Goal: Task Accomplishment & Management: Manage account settings

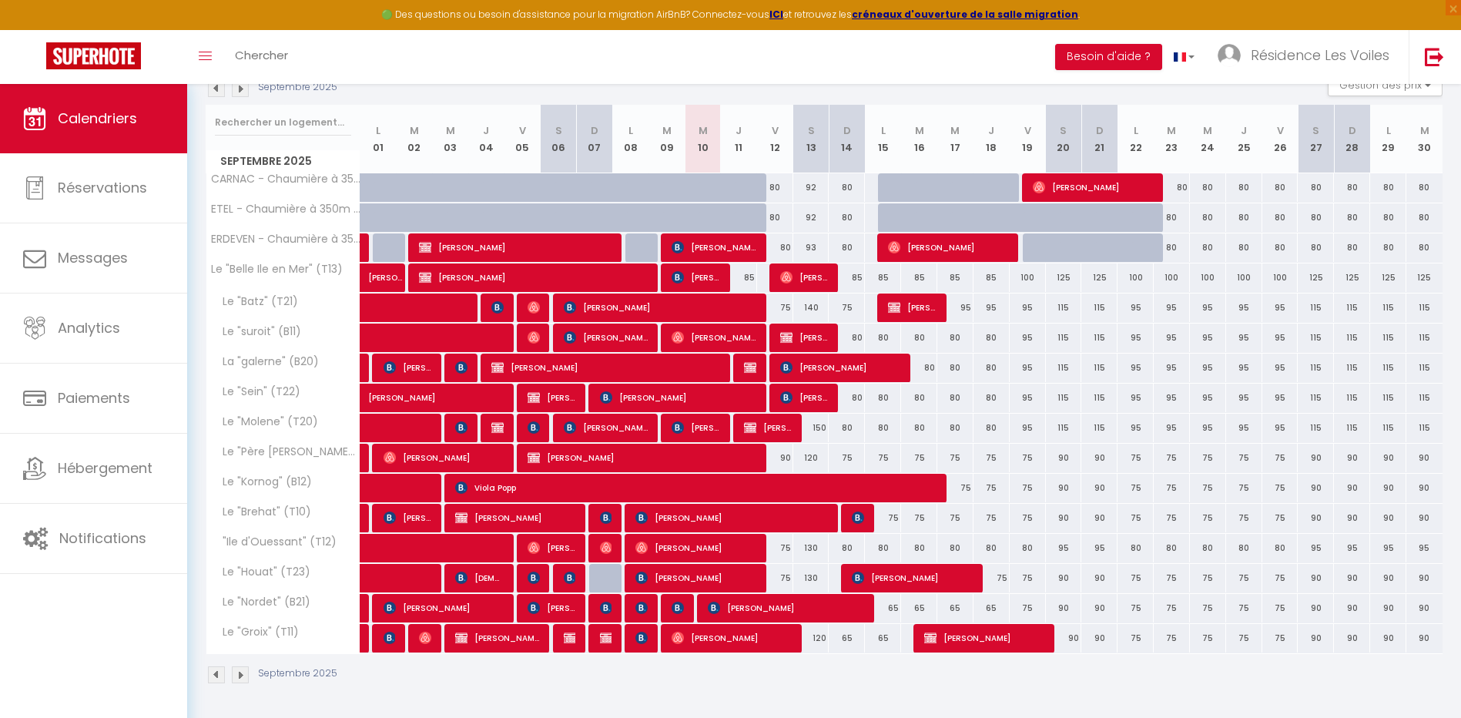
scroll to position [243, 0]
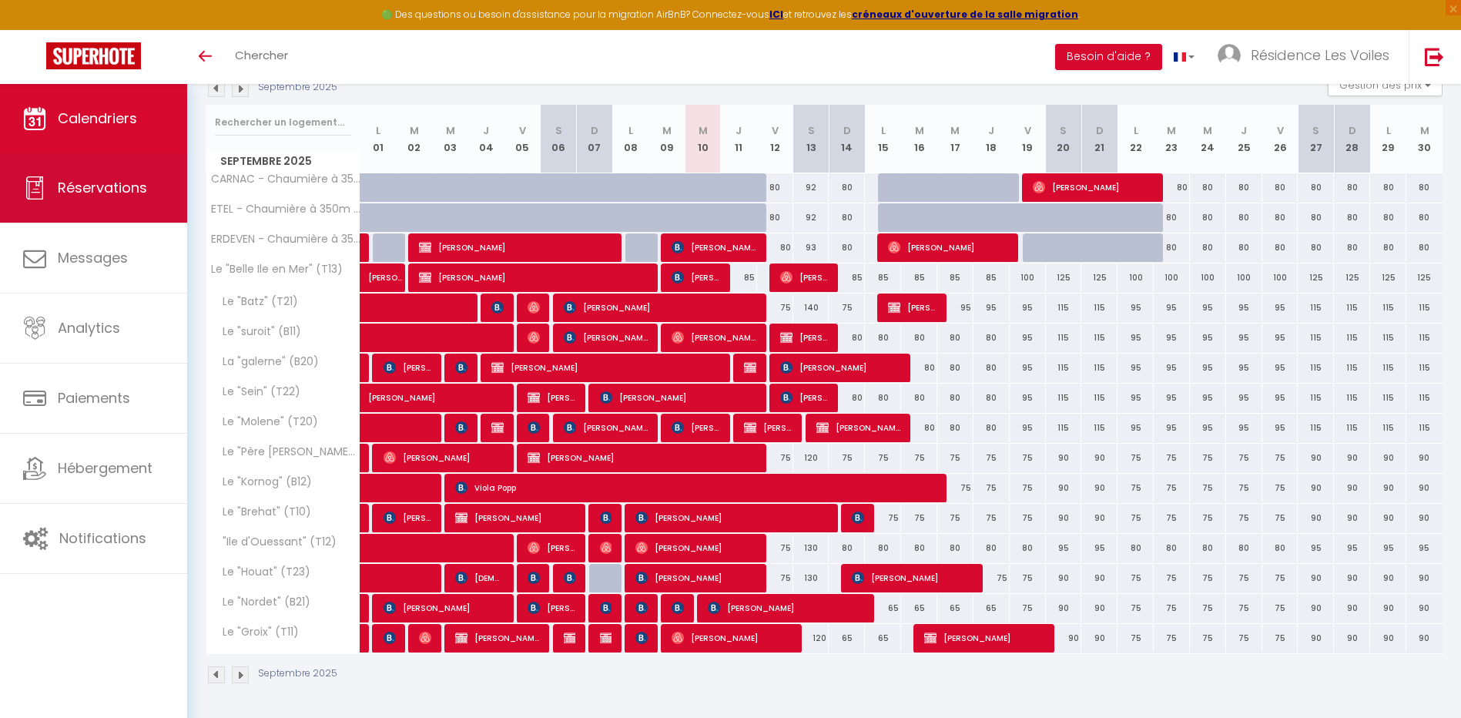
click at [107, 163] on link "Réservations" at bounding box center [93, 187] width 187 height 69
select select "not_cancelled"
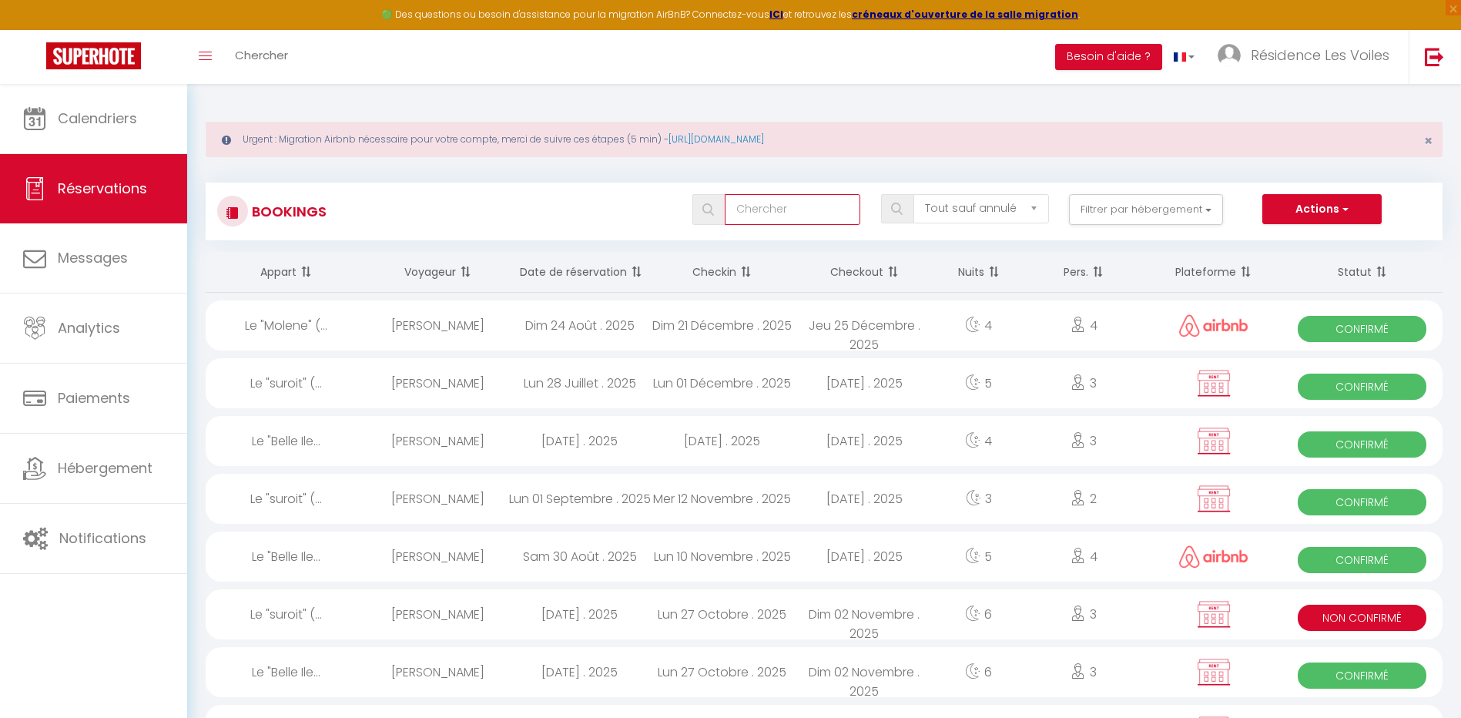
click at [756, 209] on input "text" at bounding box center [793, 209] width 136 height 31
type input "gouezel"
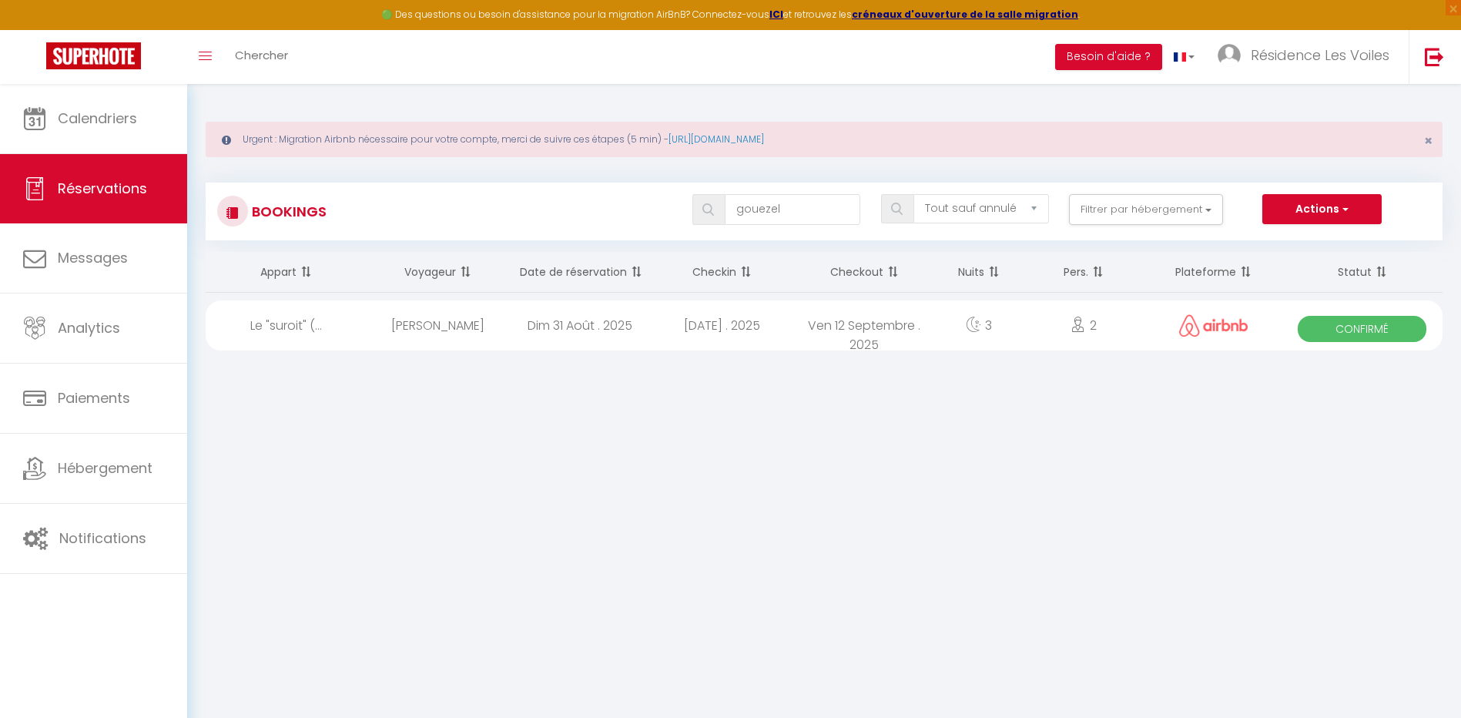
click at [557, 321] on div "Dim 31 Août . 2025" at bounding box center [579, 325] width 142 height 50
select select "OK"
select select "0"
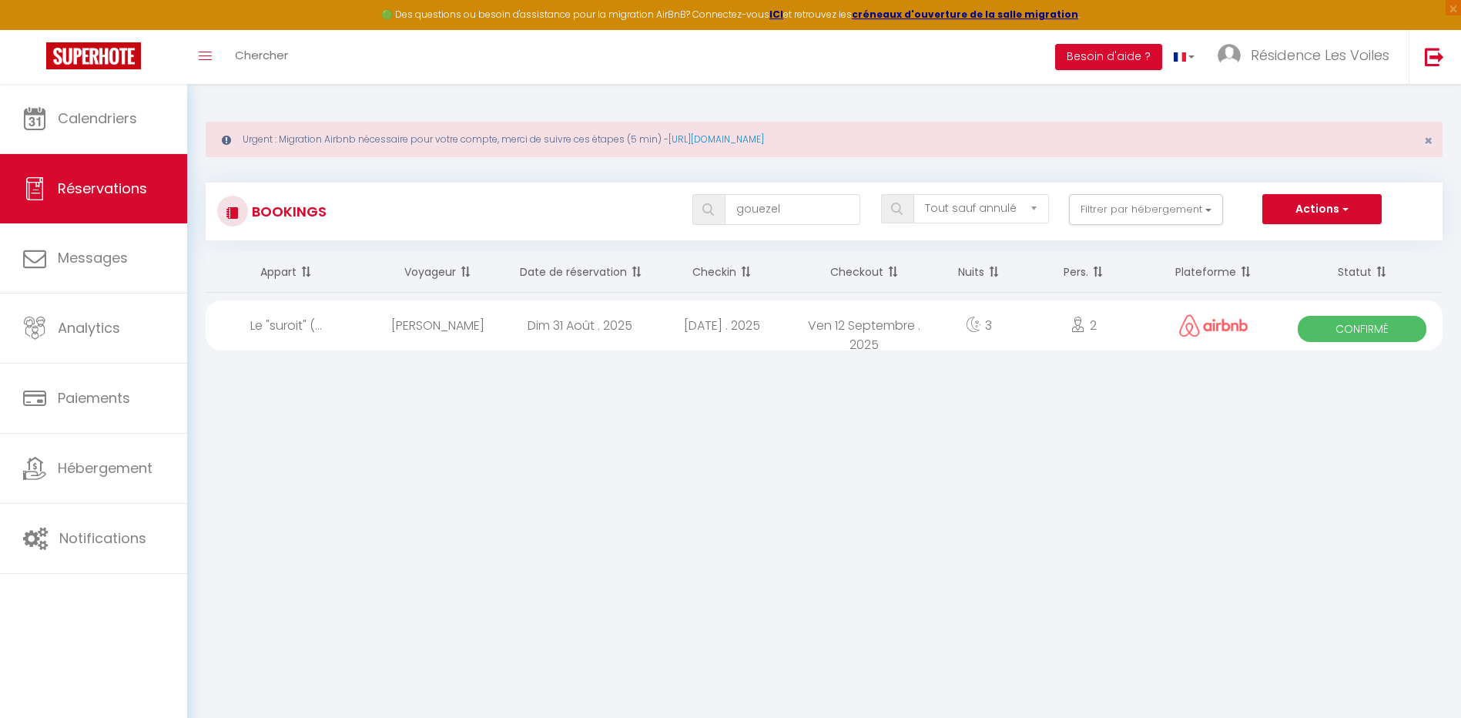
select select "1"
select select
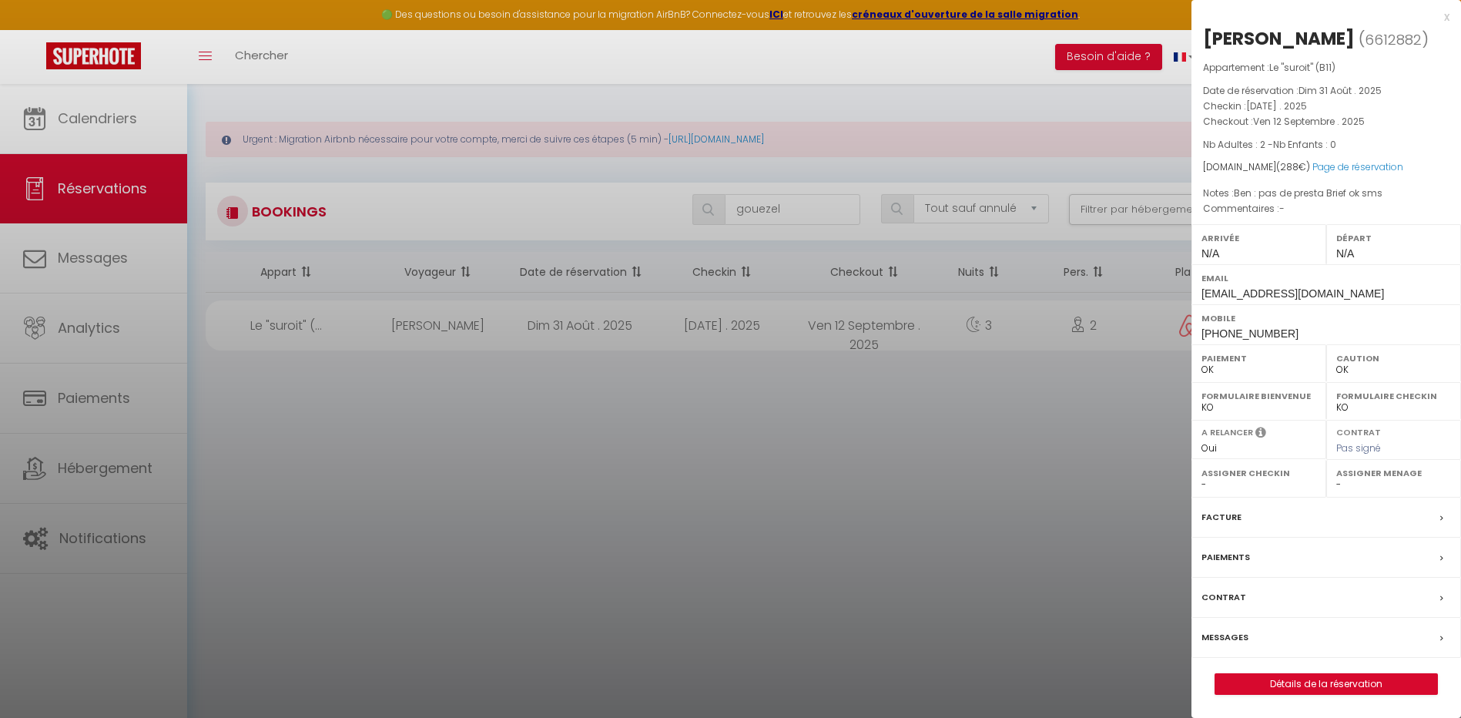
click at [1232, 638] on label "Messages" at bounding box center [1225, 637] width 47 height 16
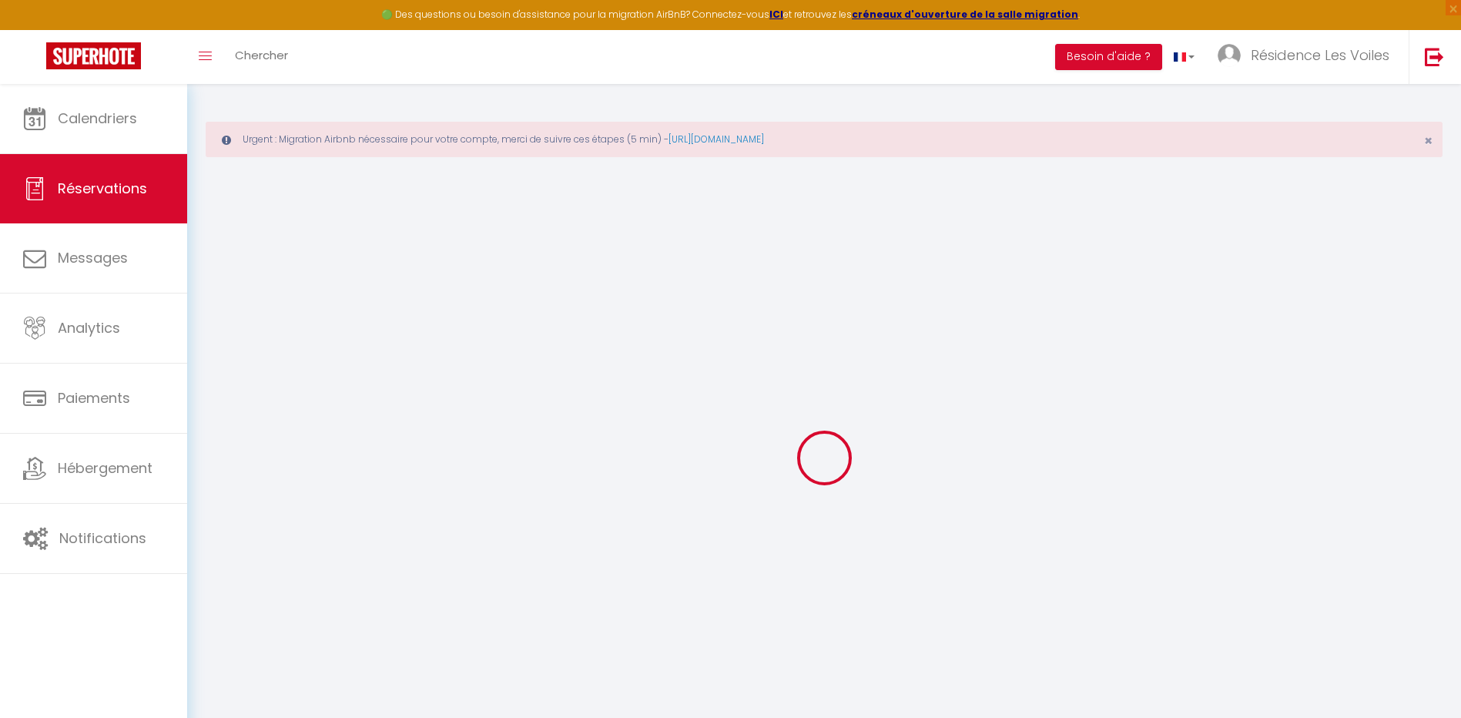
select select
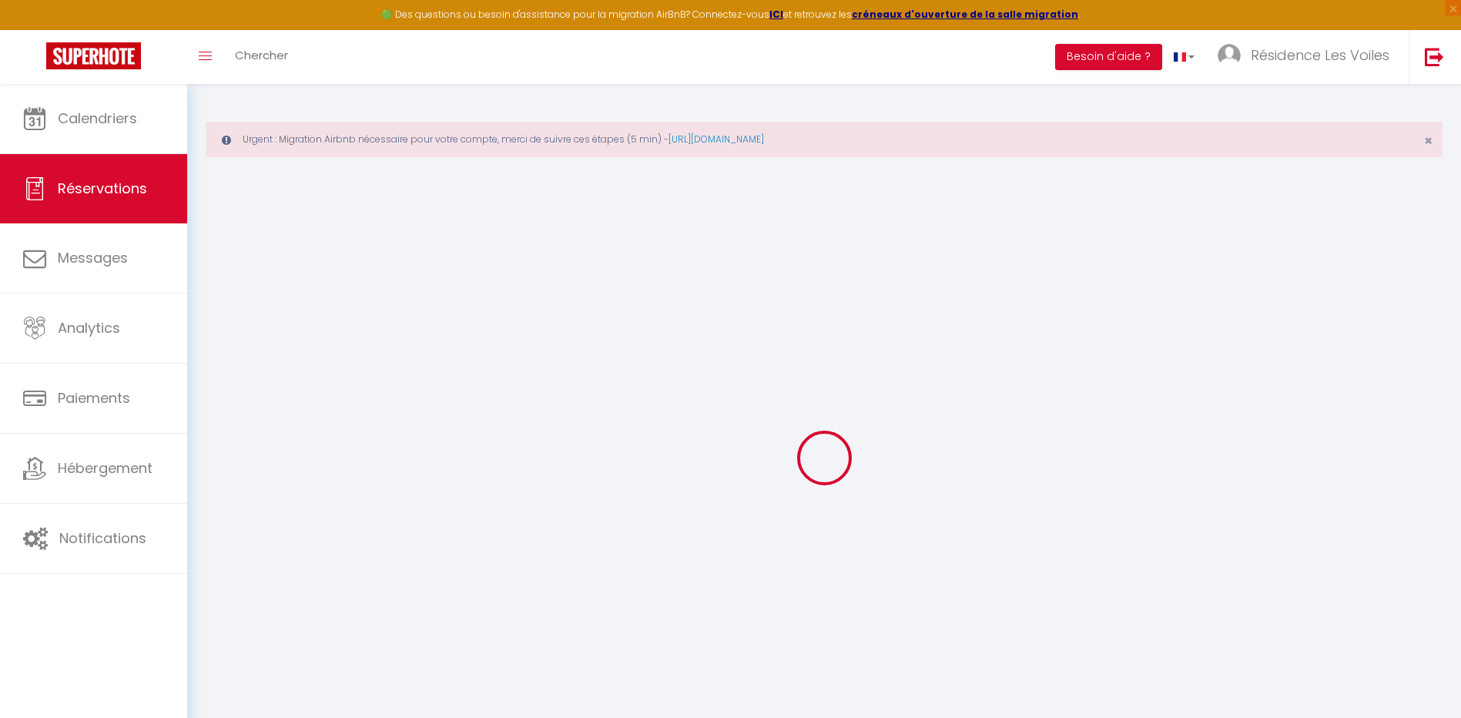
select select
type textarea "Ben : pas de presta Brief ok sms"
select select
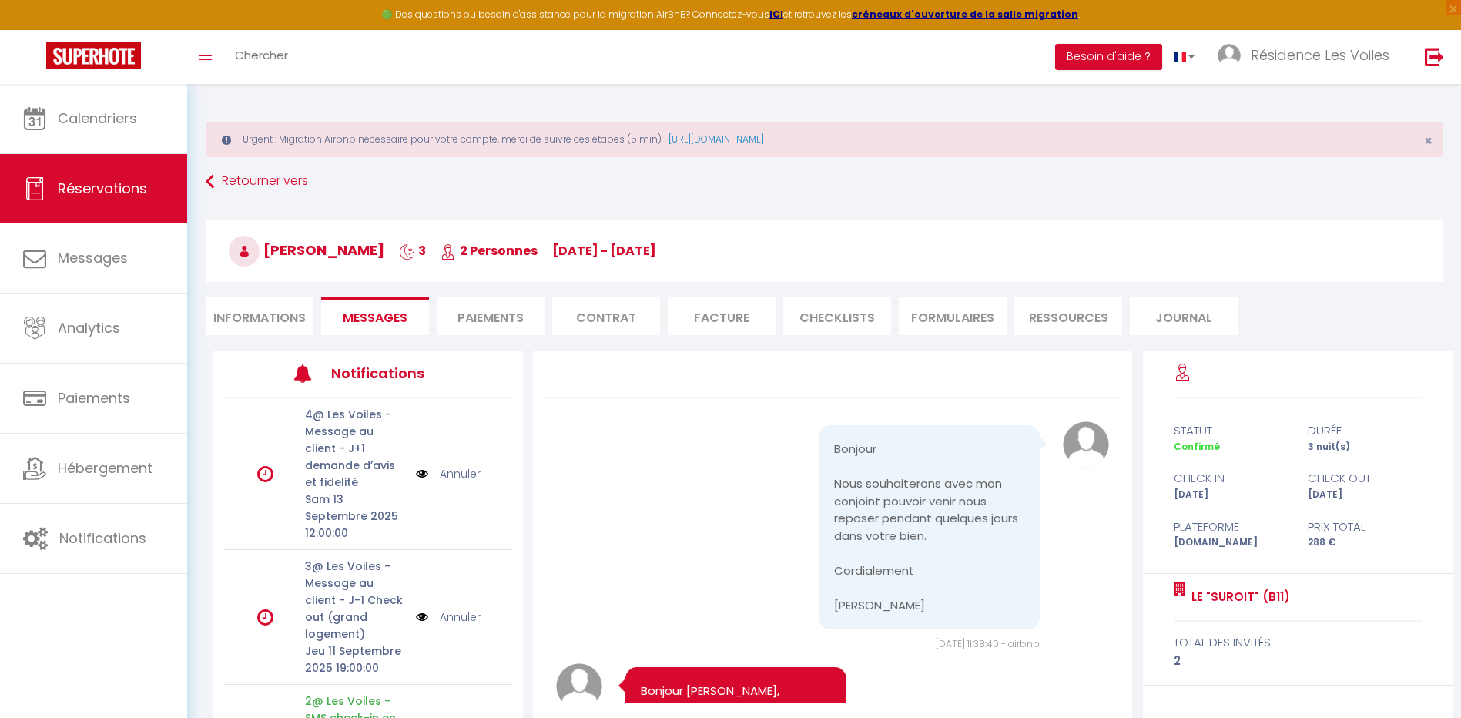
select select
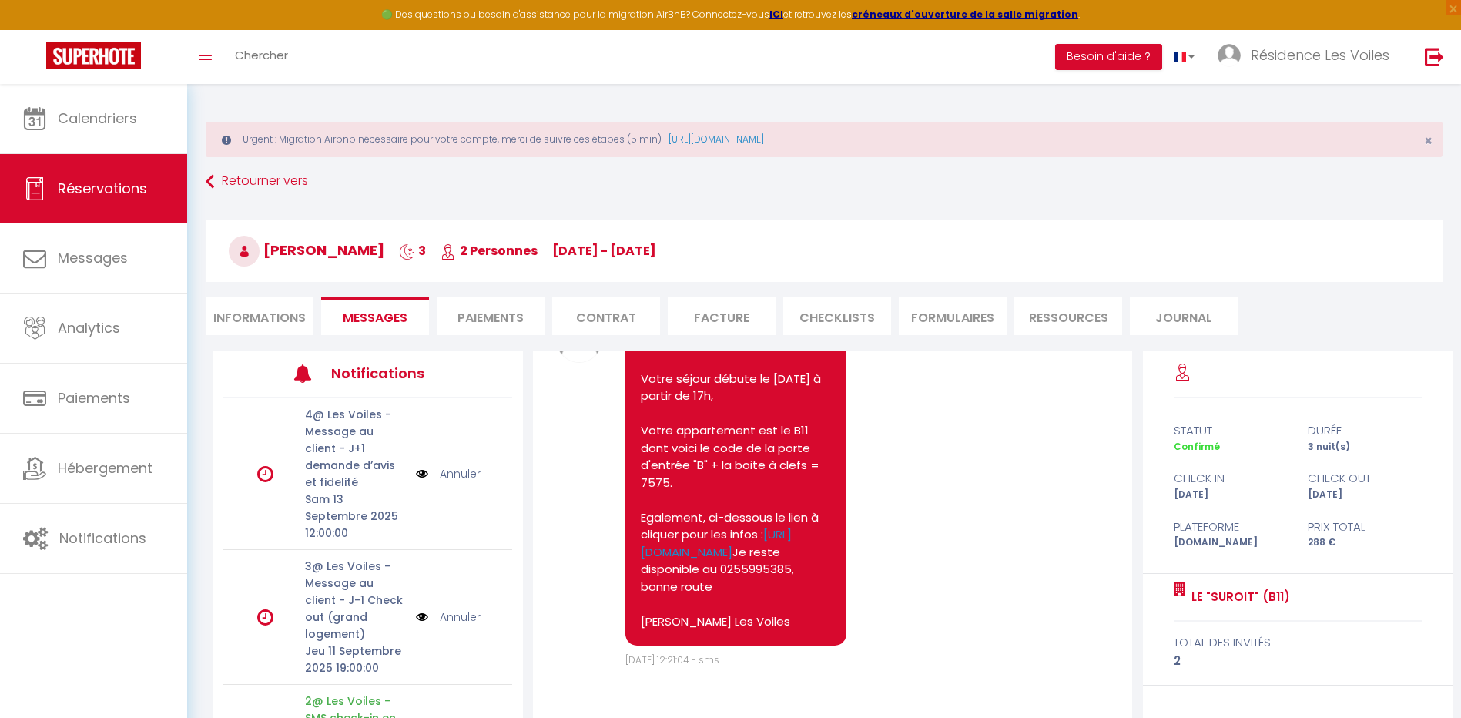
select select
click at [300, 318] on li "Informations" at bounding box center [260, 316] width 108 height 38
select select
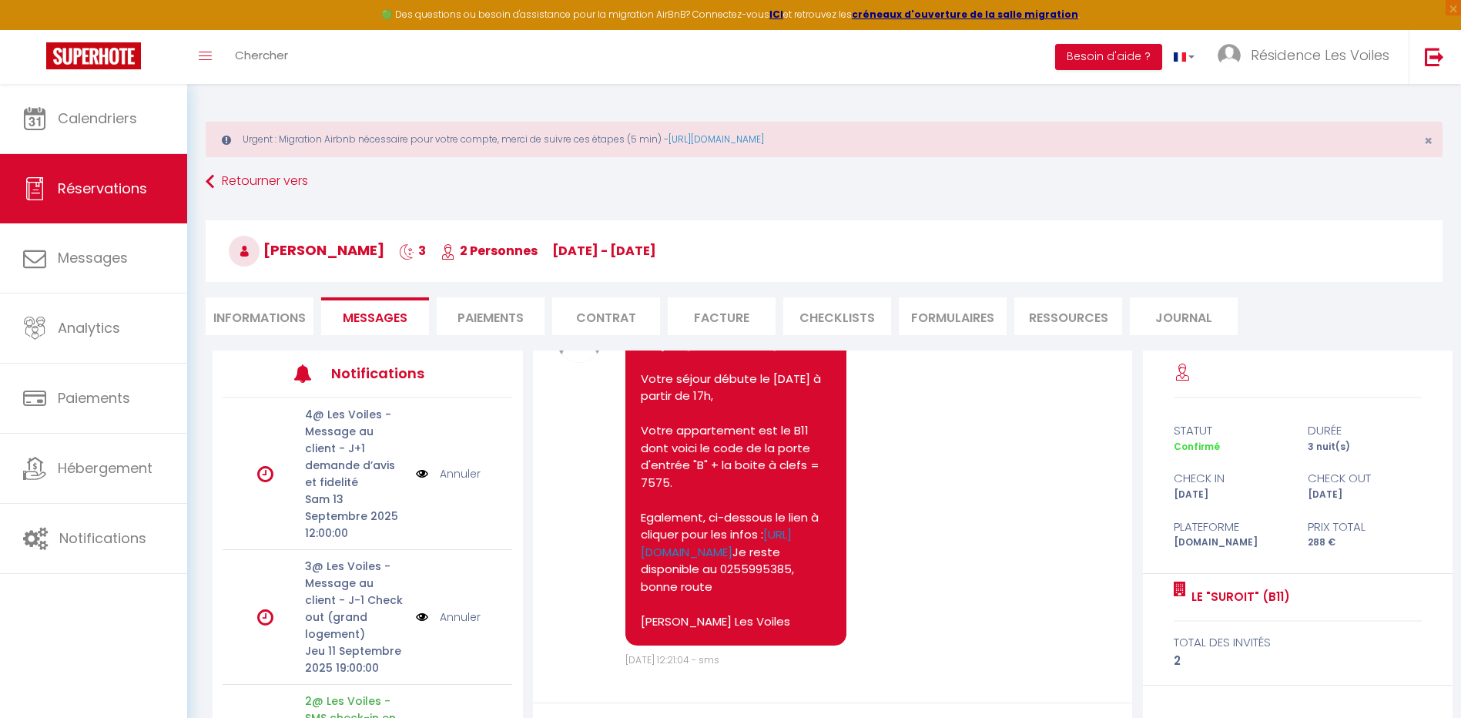
select select
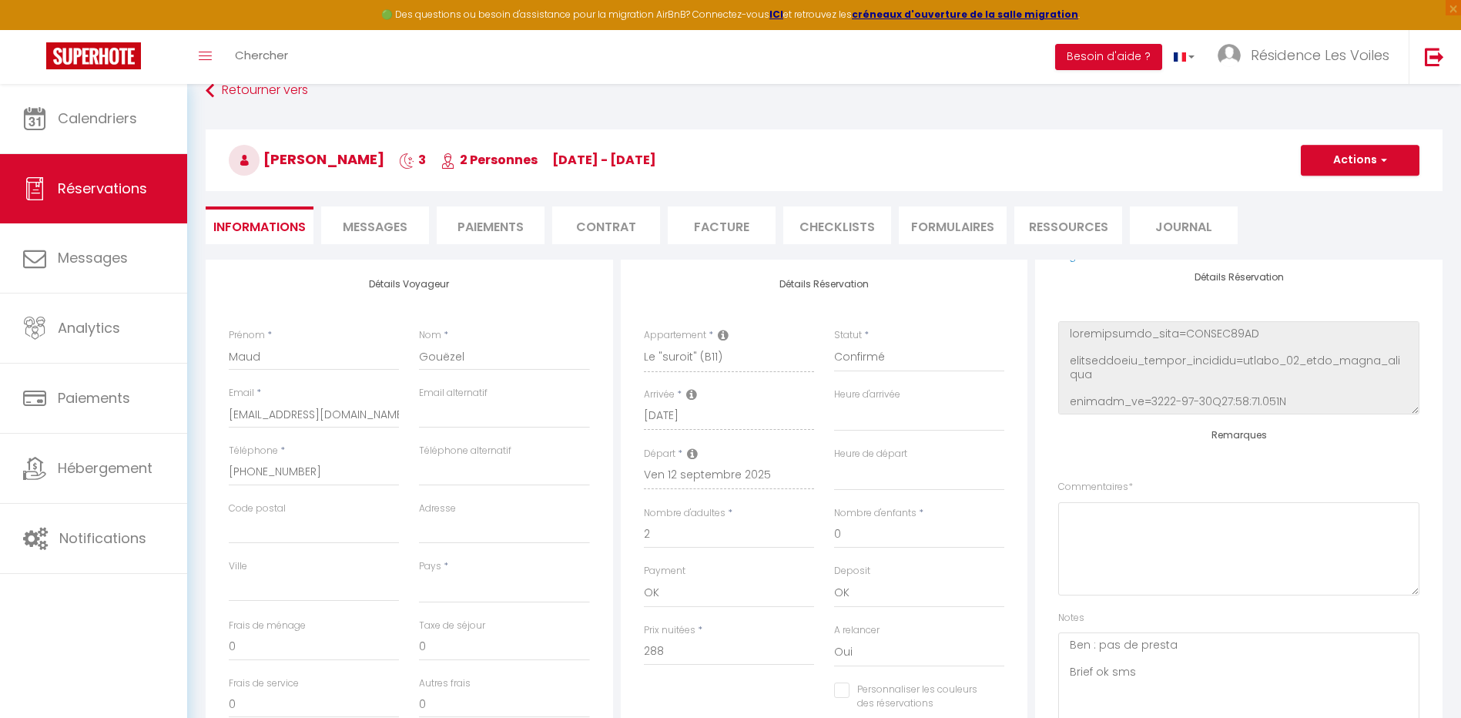
scroll to position [129, 0]
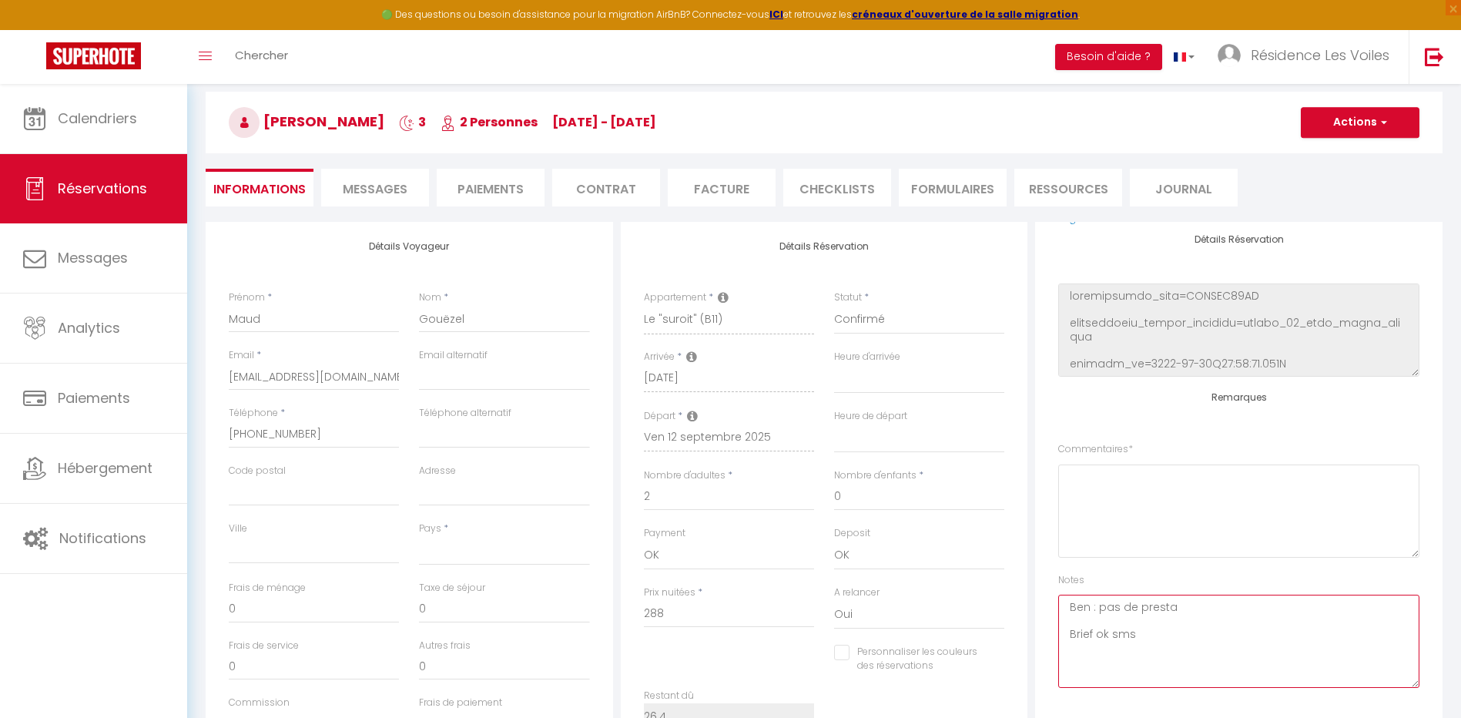
drag, startPoint x: 1150, startPoint y: 610, endPoint x: 1101, endPoint y: 610, distance: 49.3
click at [1101, 610] on textarea "Ben : pas de presta Brief ok sms" at bounding box center [1238, 641] width 361 height 93
click at [1204, 615] on textarea "Ben : pas de presta Brief ok sms" at bounding box center [1238, 641] width 361 height 93
click at [1185, 606] on textarea "Ben : pas de presta Brief ok sms" at bounding box center [1238, 641] width 361 height 93
drag, startPoint x: 1183, startPoint y: 605, endPoint x: 1100, endPoint y: 605, distance: 83.2
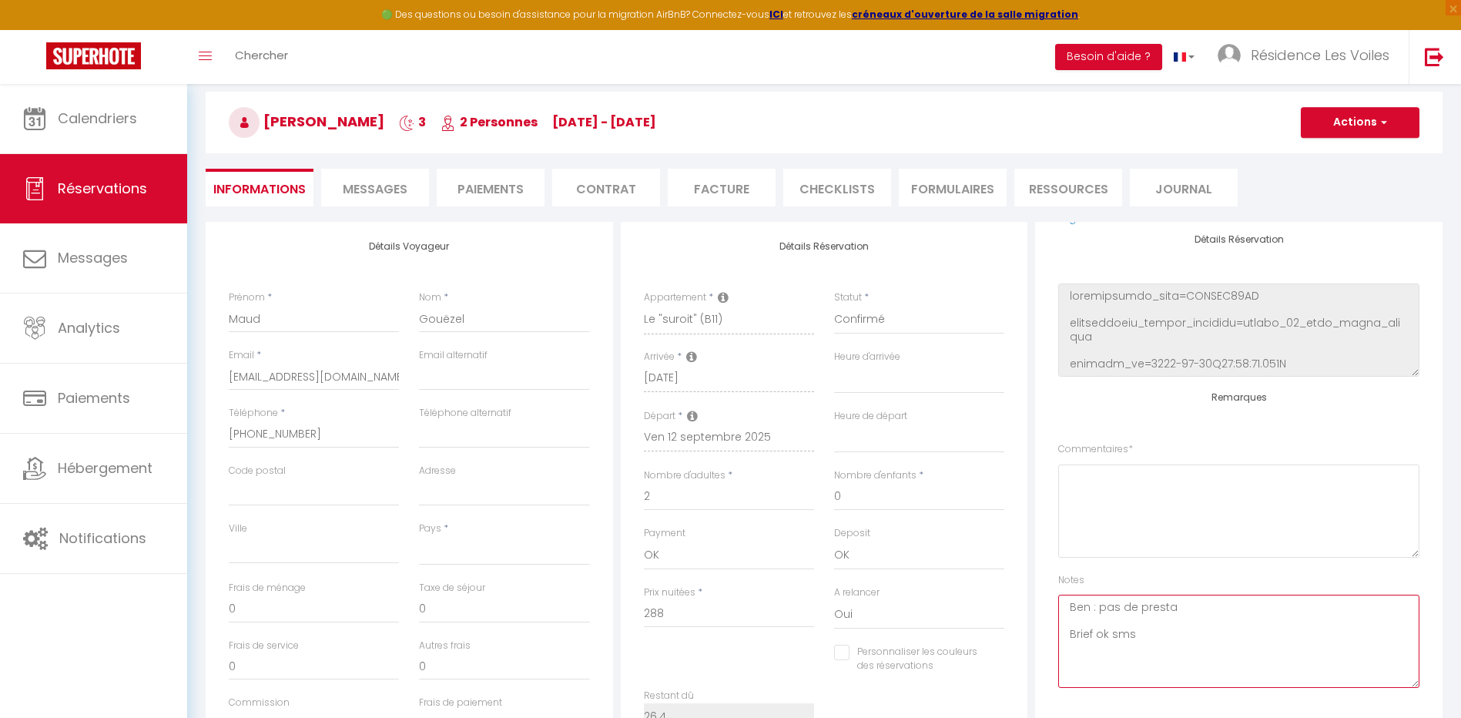
click at [1100, 603] on textarea "Ben : pas de presta Brief ok sms" at bounding box center [1238, 641] width 361 height 93
type textarea "Ben : ebe journée 2 adultes / 30€ - shopify ok Brief ok sms"
click at [1402, 125] on button "Actions" at bounding box center [1360, 122] width 119 height 31
click at [1356, 152] on link "Enregistrer" at bounding box center [1345, 156] width 122 height 20
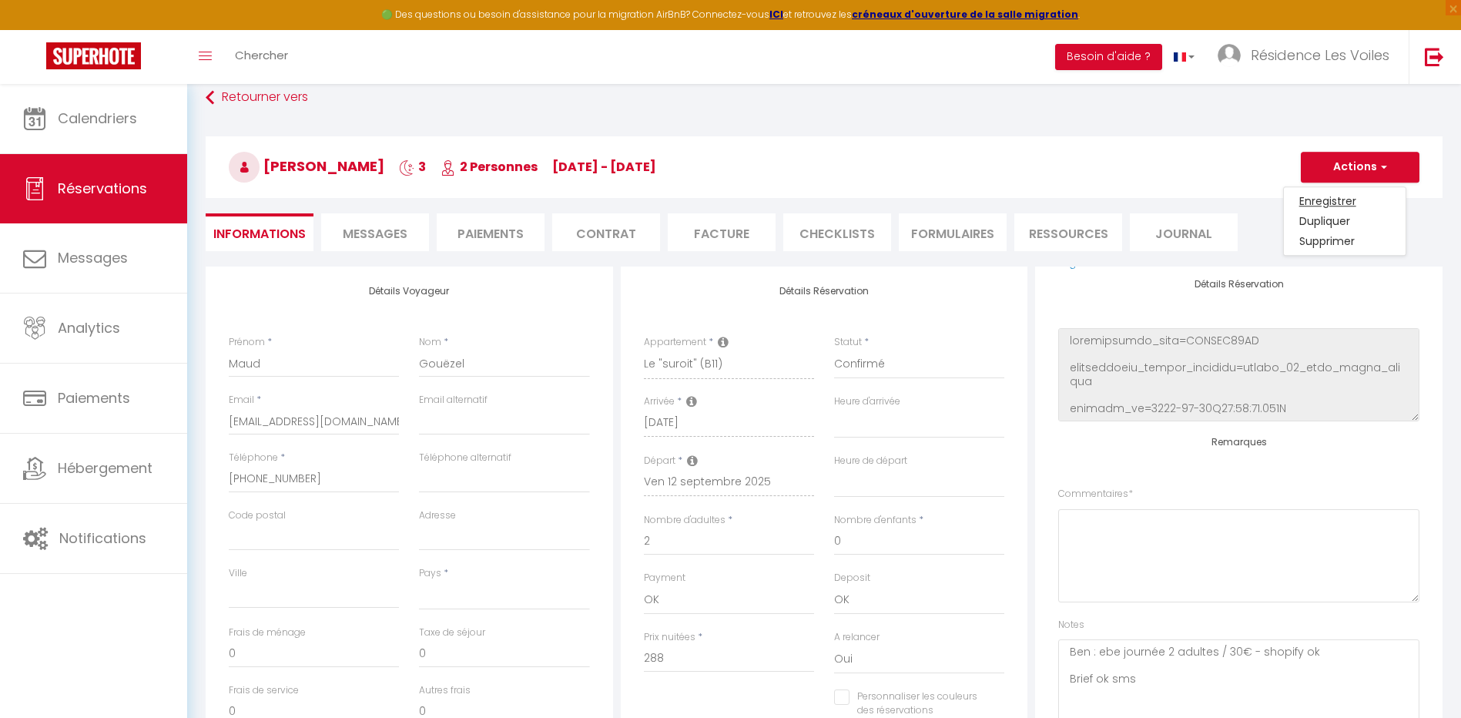
select select "not_cancelled"
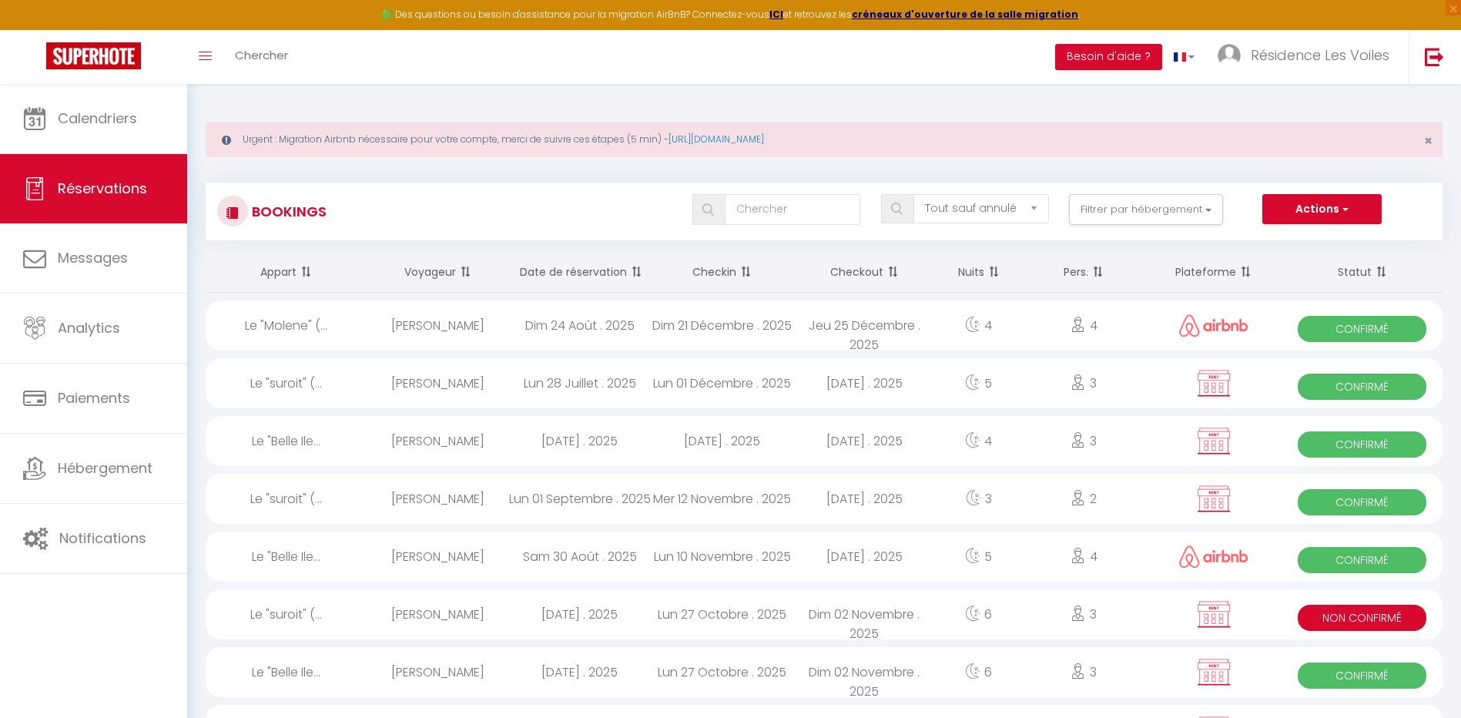
click at [816, 235] on div "Bookings Tous les statuts Annulé Confirmé Non Confirmé Tout sauf annulé No Show…" at bounding box center [824, 212] width 1237 height 58
click at [826, 213] on input "text" at bounding box center [793, 209] width 136 height 31
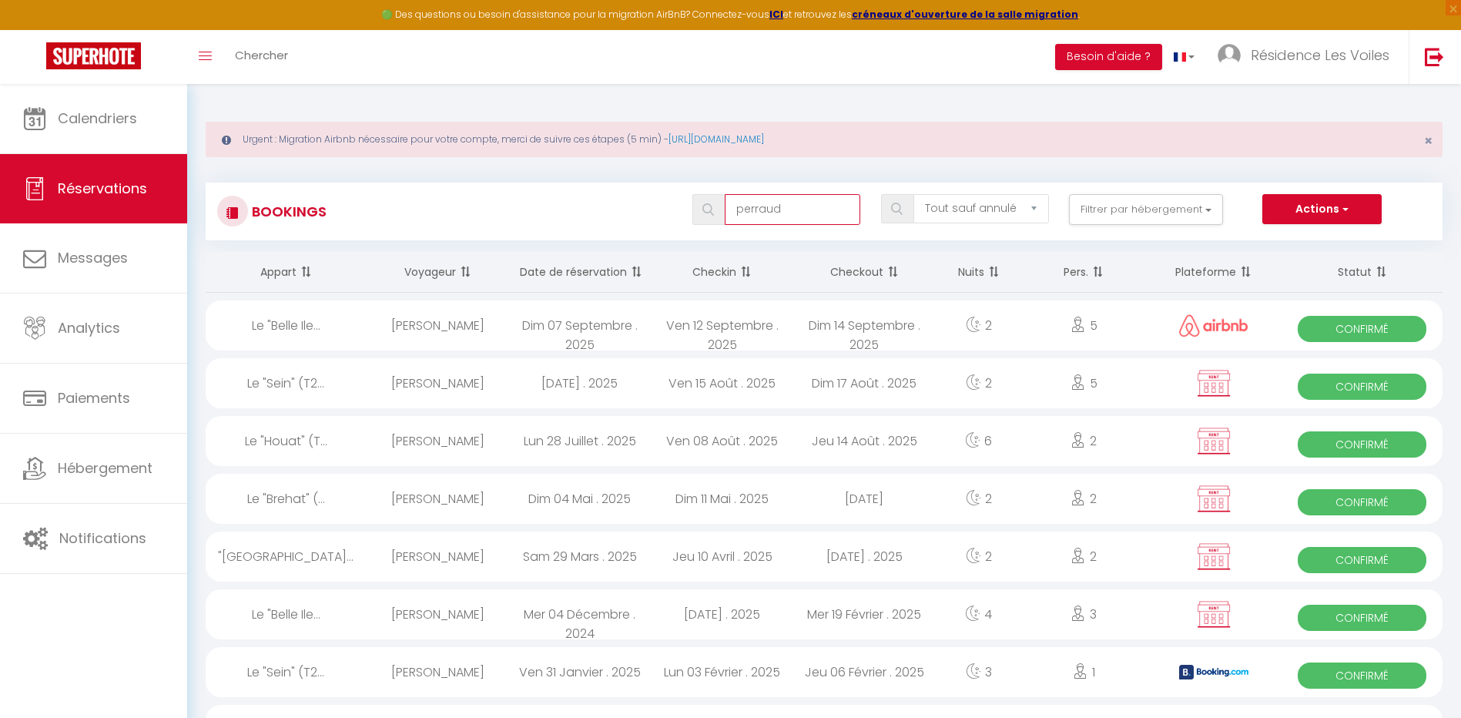
type input "perraud"
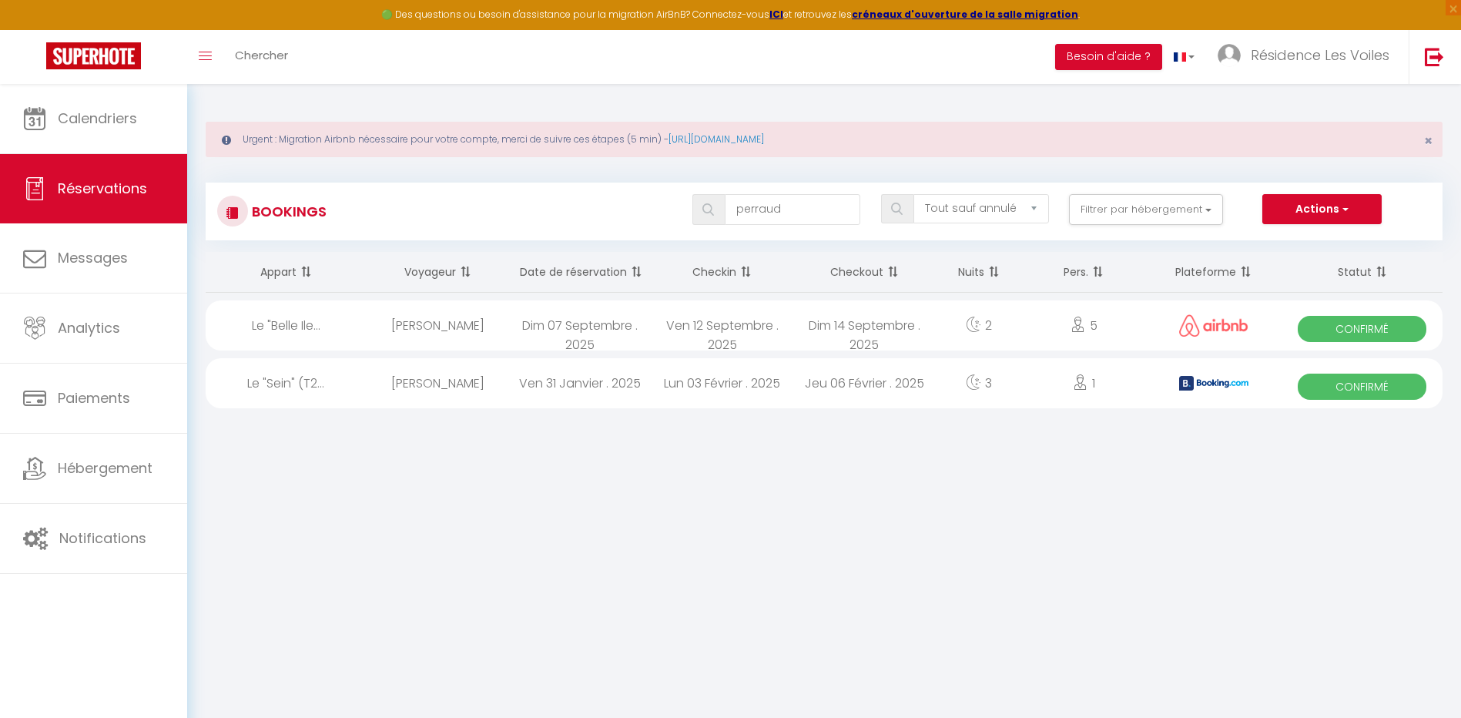
click at [569, 330] on div "Dim 07 Septembre . 2025" at bounding box center [579, 325] width 142 height 50
select select "OK"
select select "0"
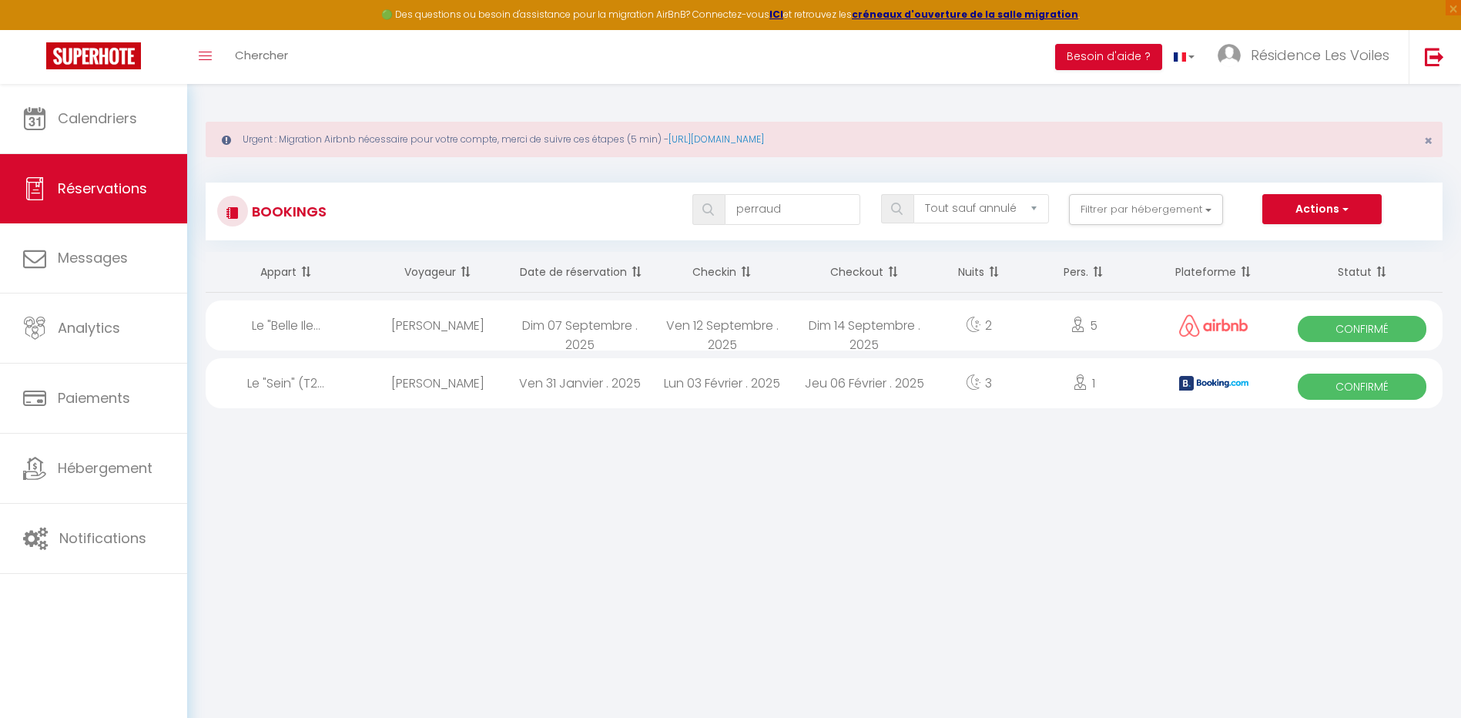
select select "1"
select select
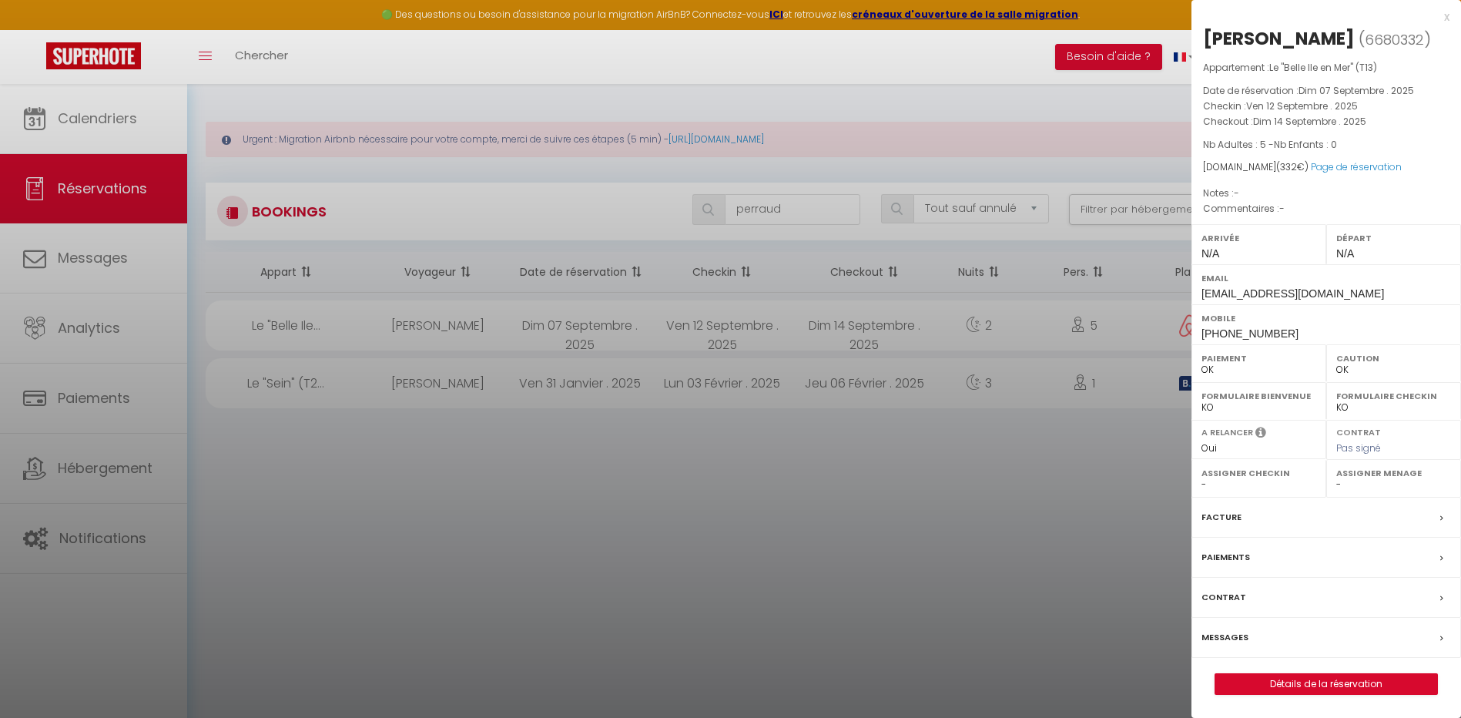
click at [1229, 635] on label "Messages" at bounding box center [1225, 637] width 47 height 16
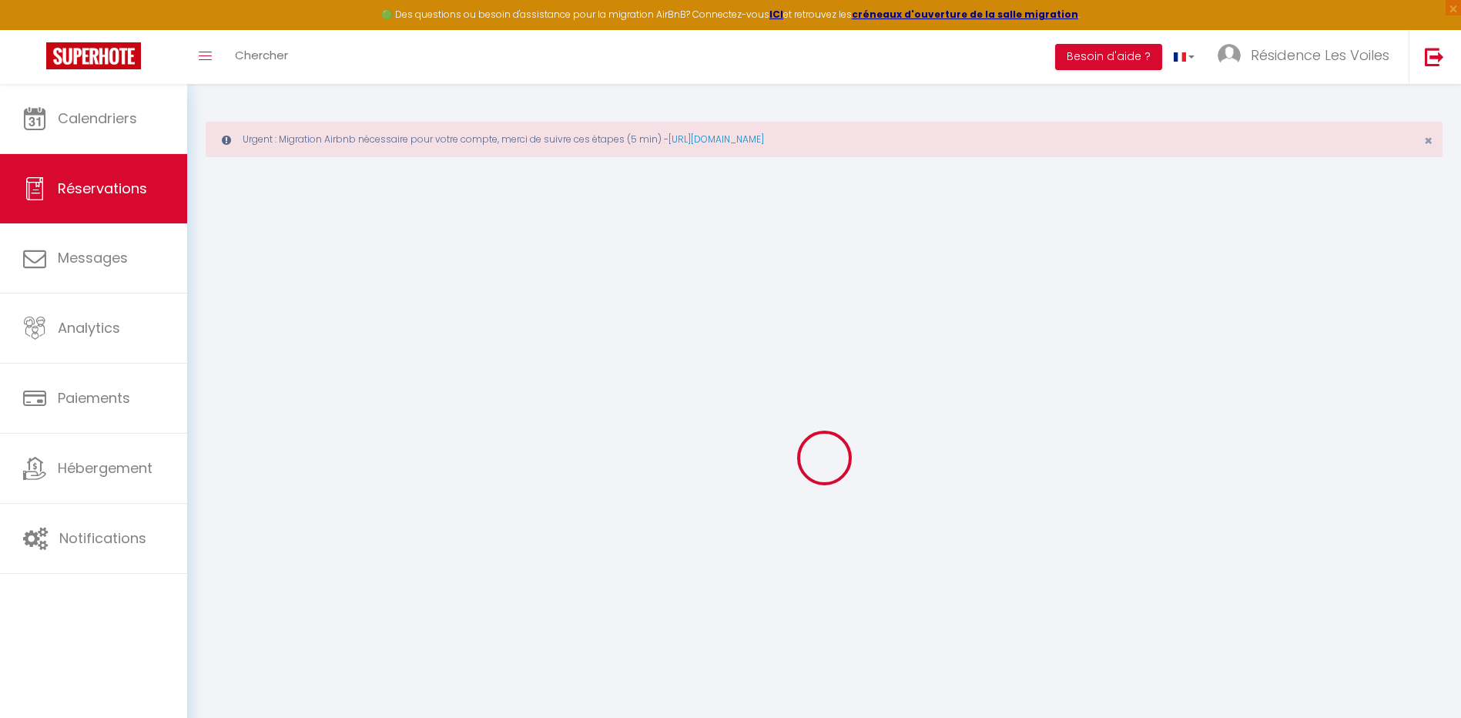
select select
checkbox input "false"
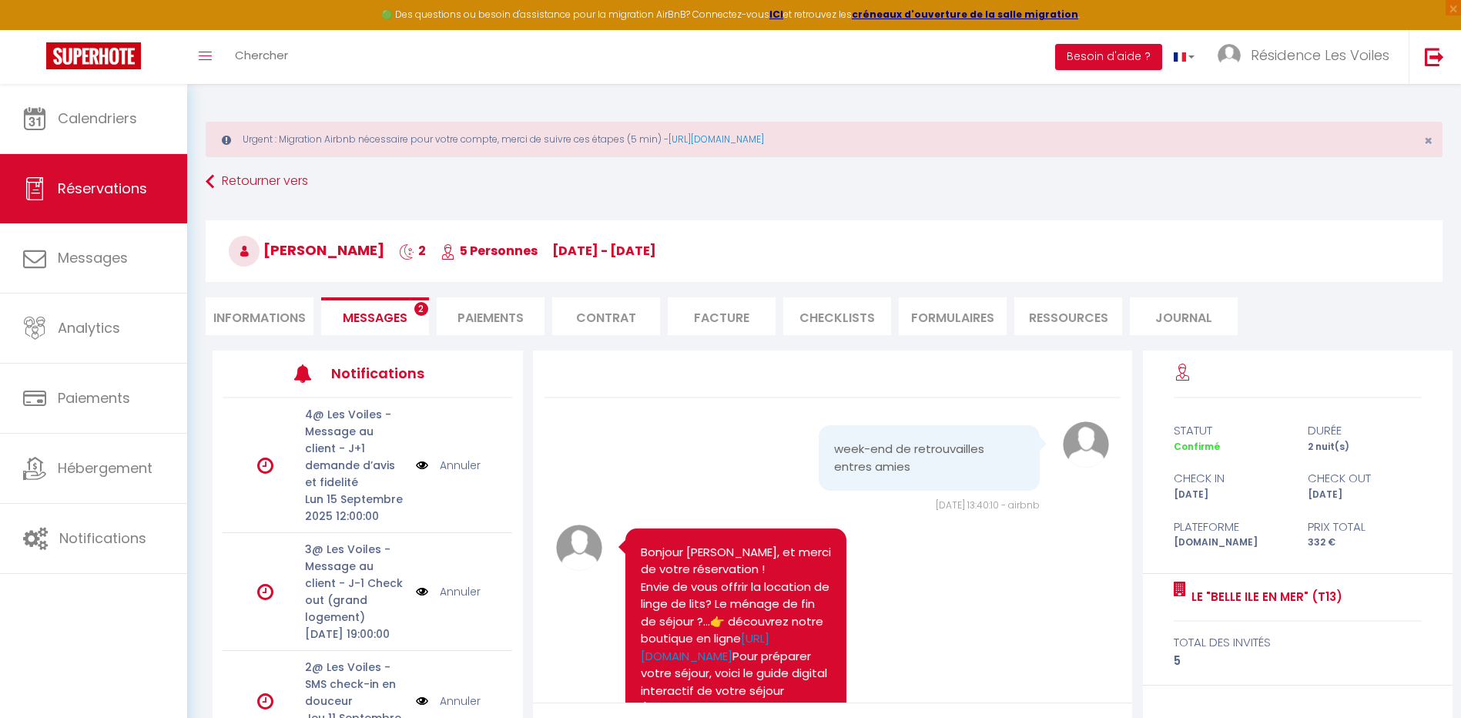
scroll to position [676, 0]
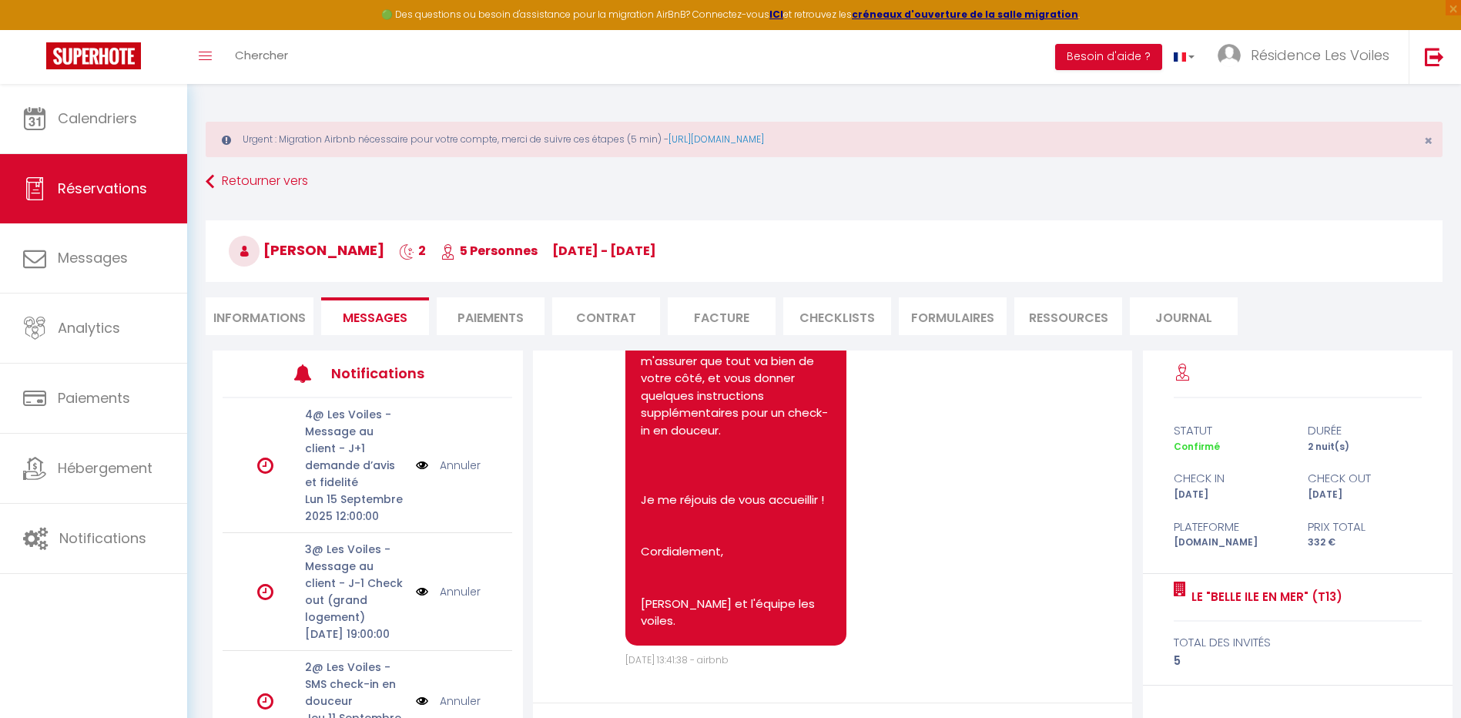
click at [273, 305] on li "Informations" at bounding box center [260, 316] width 108 height 38
select select
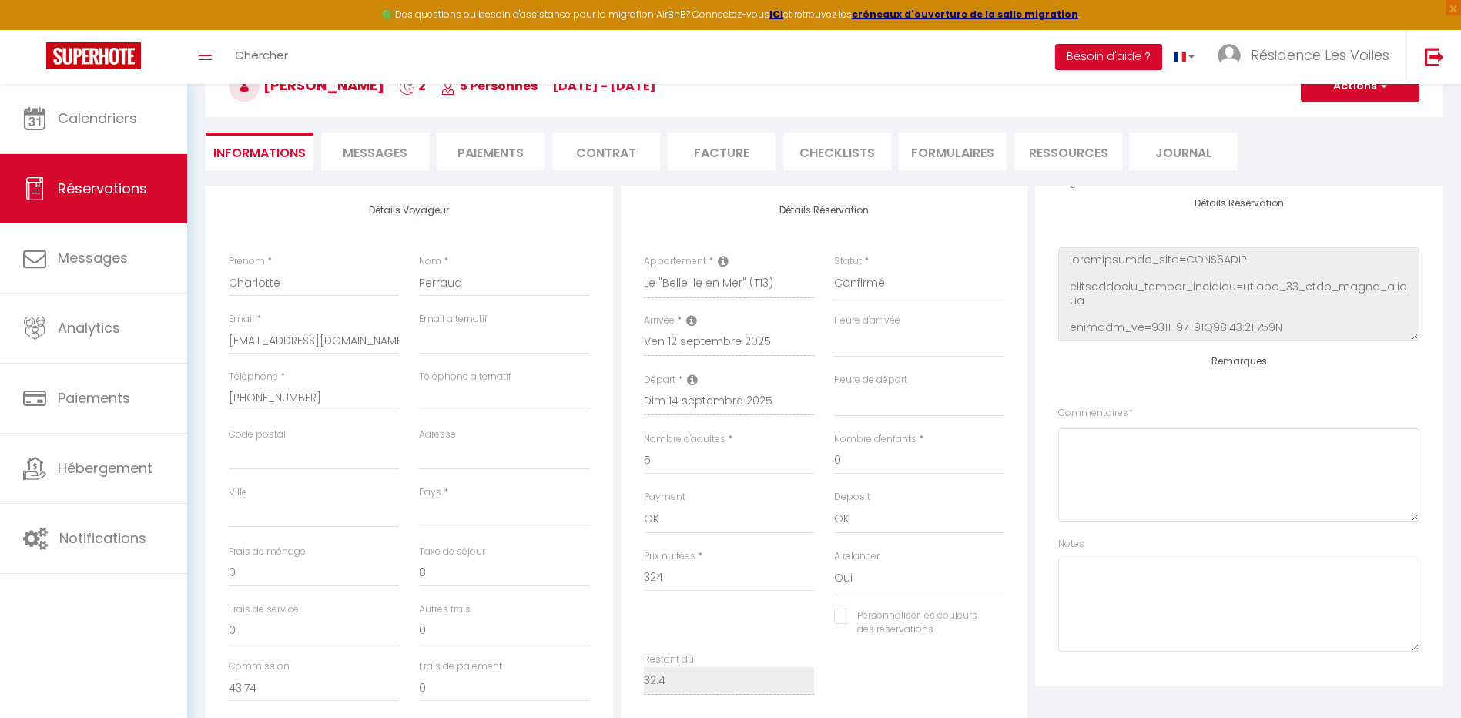
scroll to position [129, 0]
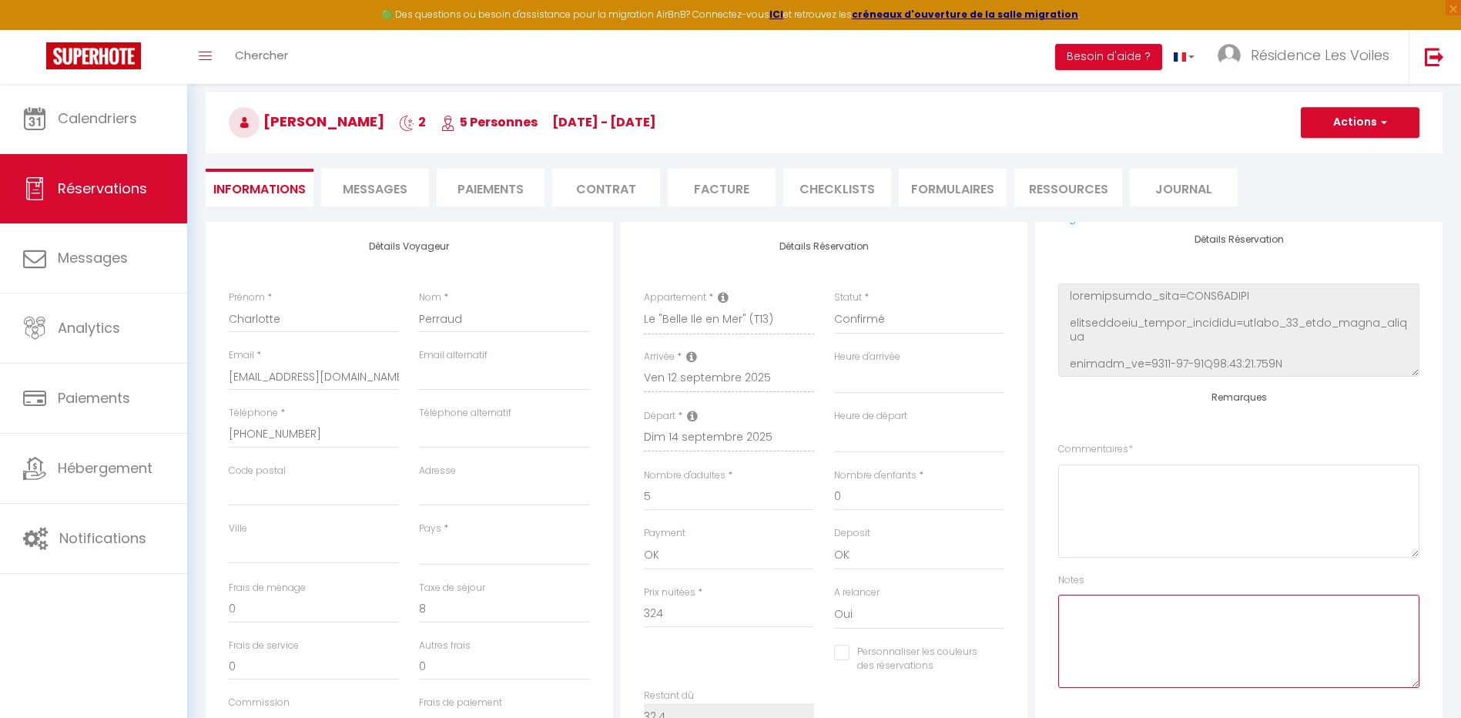
click at [1115, 625] on textarea at bounding box center [1238, 641] width 361 height 93
type textarea "Ben : MEN / 35€ - shopify ok"
click at [1388, 127] on button "Actions" at bounding box center [1360, 122] width 119 height 31
click at [1348, 157] on link "Enregistrer" at bounding box center [1345, 156] width 122 height 20
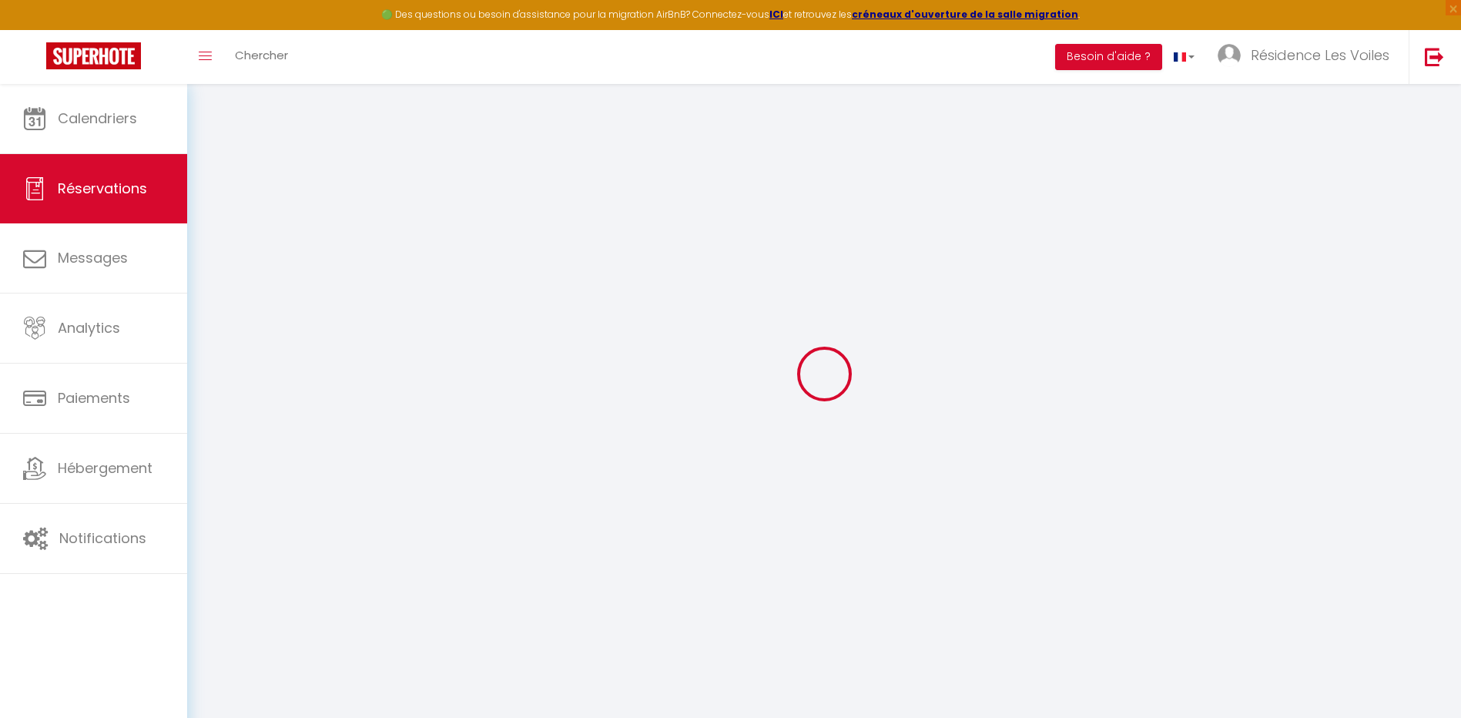
scroll to position [84, 0]
select select "not_cancelled"
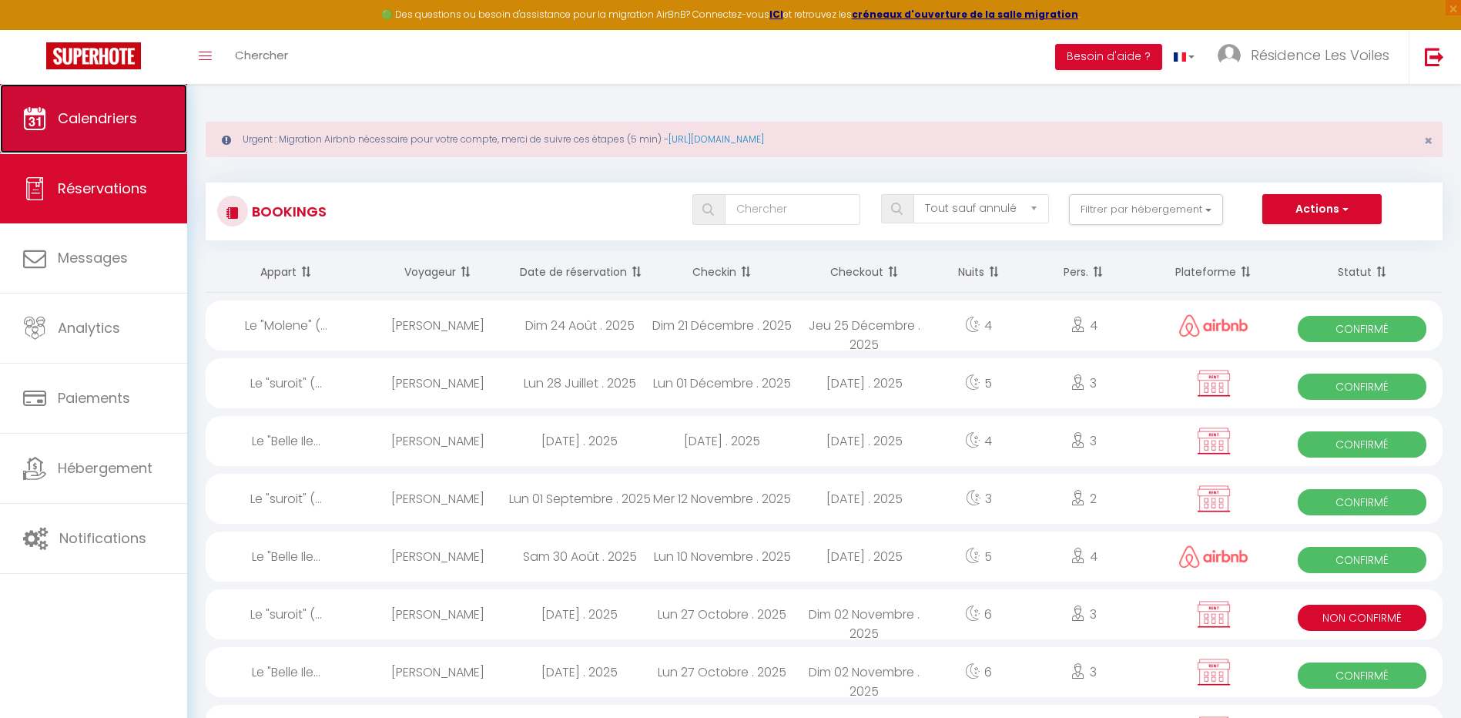
click at [166, 139] on link "Calendriers" at bounding box center [93, 118] width 187 height 69
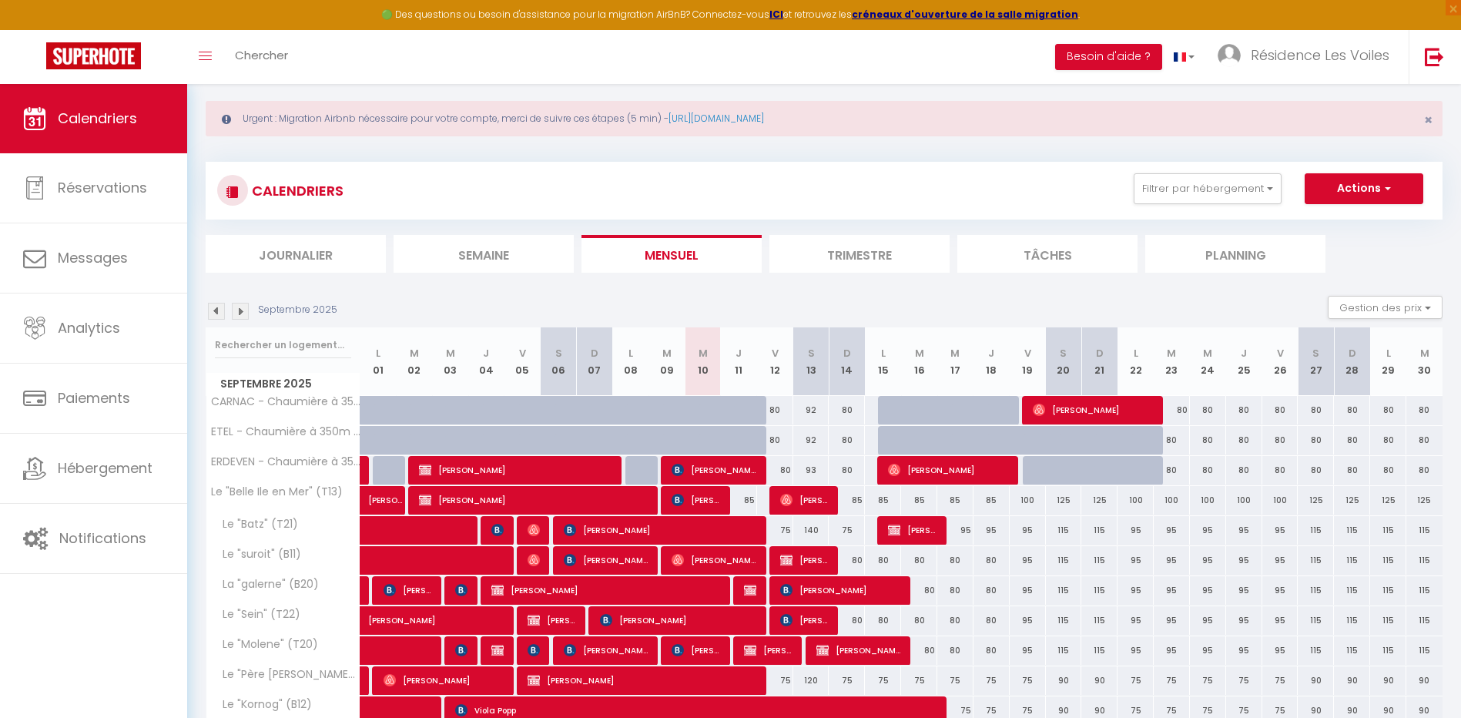
scroll to position [243, 0]
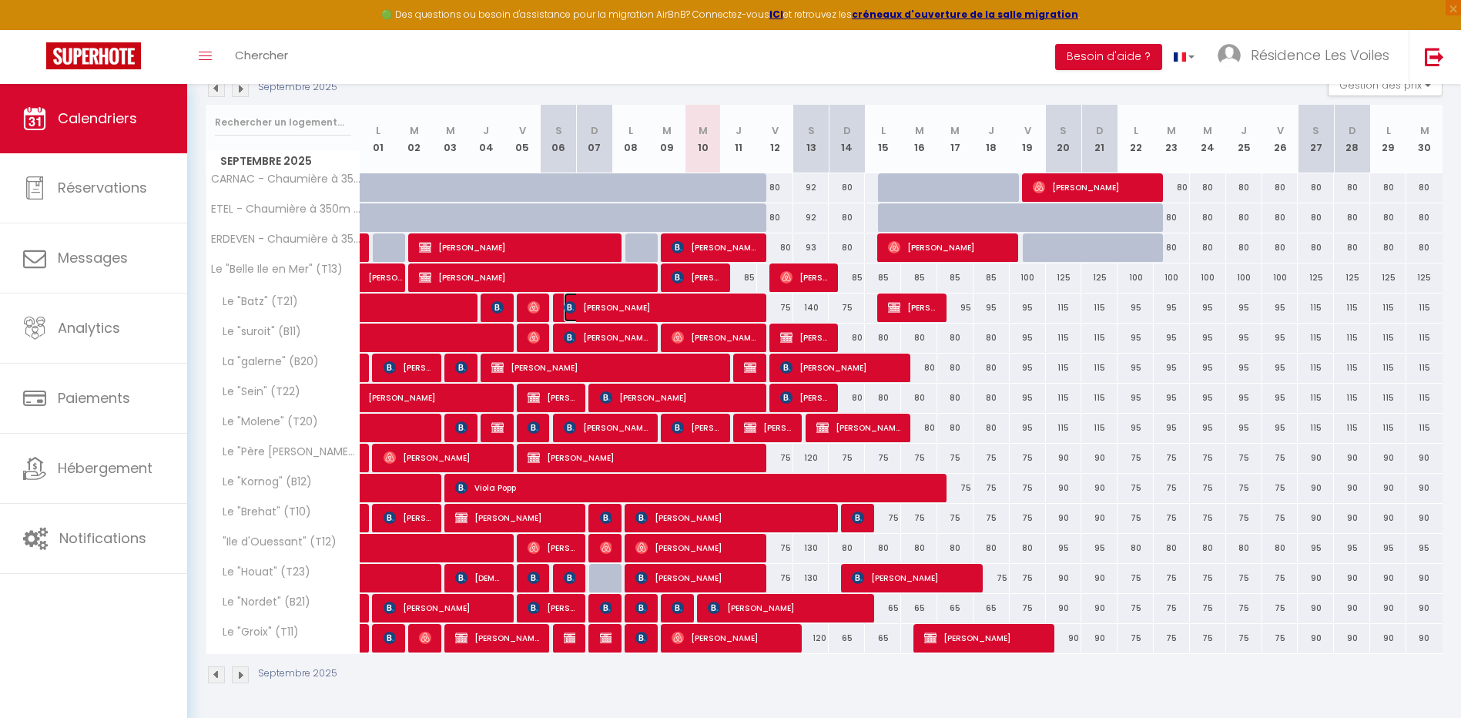
drag, startPoint x: 634, startPoint y: 320, endPoint x: 630, endPoint y: 349, distance: 29.5
click at [634, 320] on span "[PERSON_NAME]" at bounding box center [660, 307] width 193 height 29
select select "OK"
select select "KO"
select select "0"
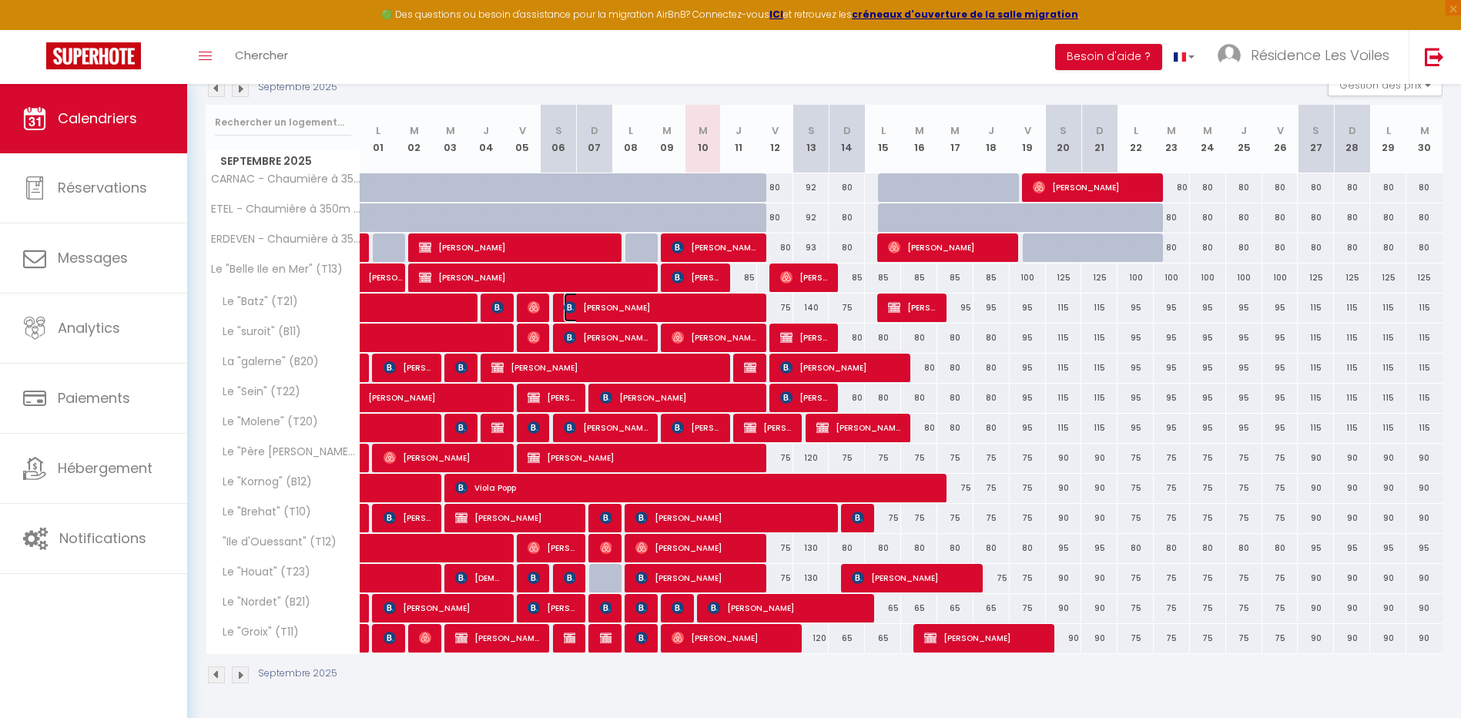
select select "0"
select select "1"
select select
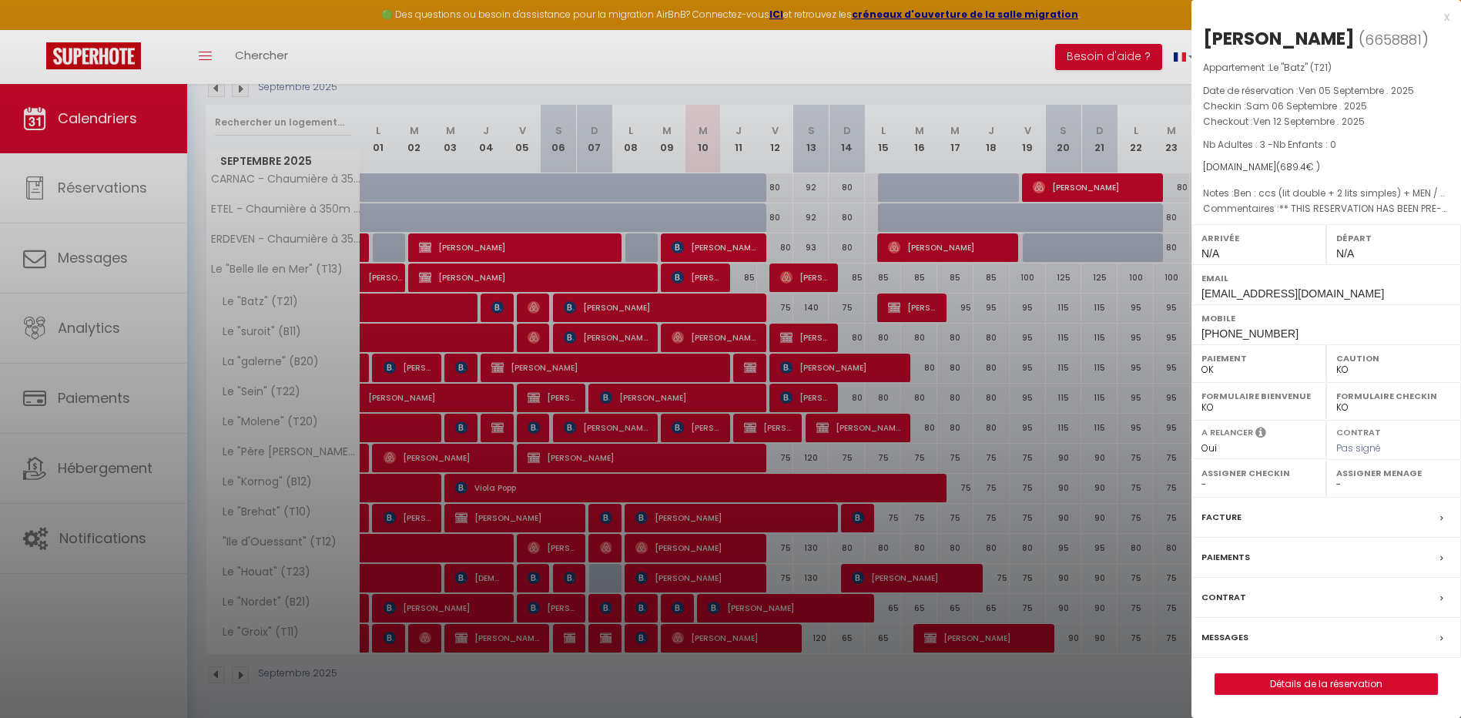
click at [987, 391] on div at bounding box center [730, 359] width 1461 height 718
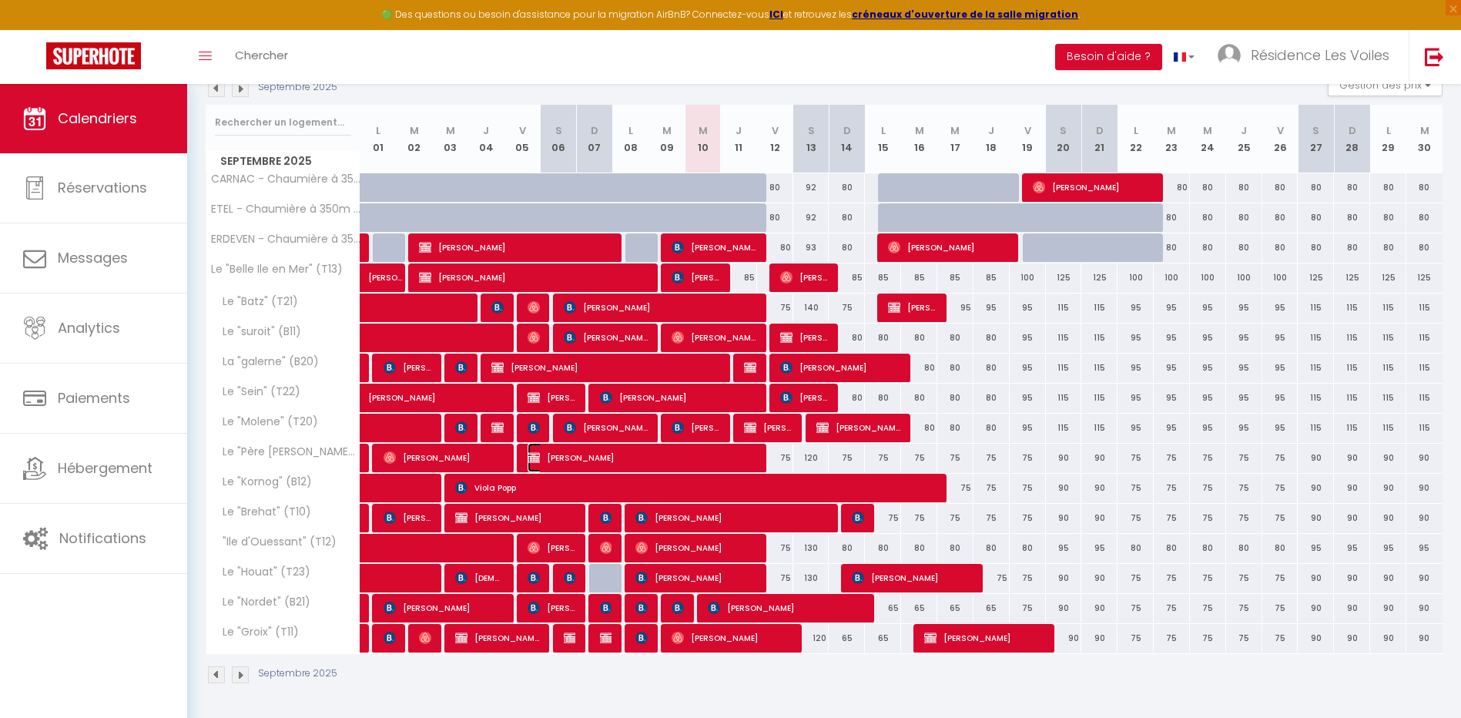
click at [621, 463] on span "[PERSON_NAME]" at bounding box center [643, 457] width 230 height 29
select select "OK"
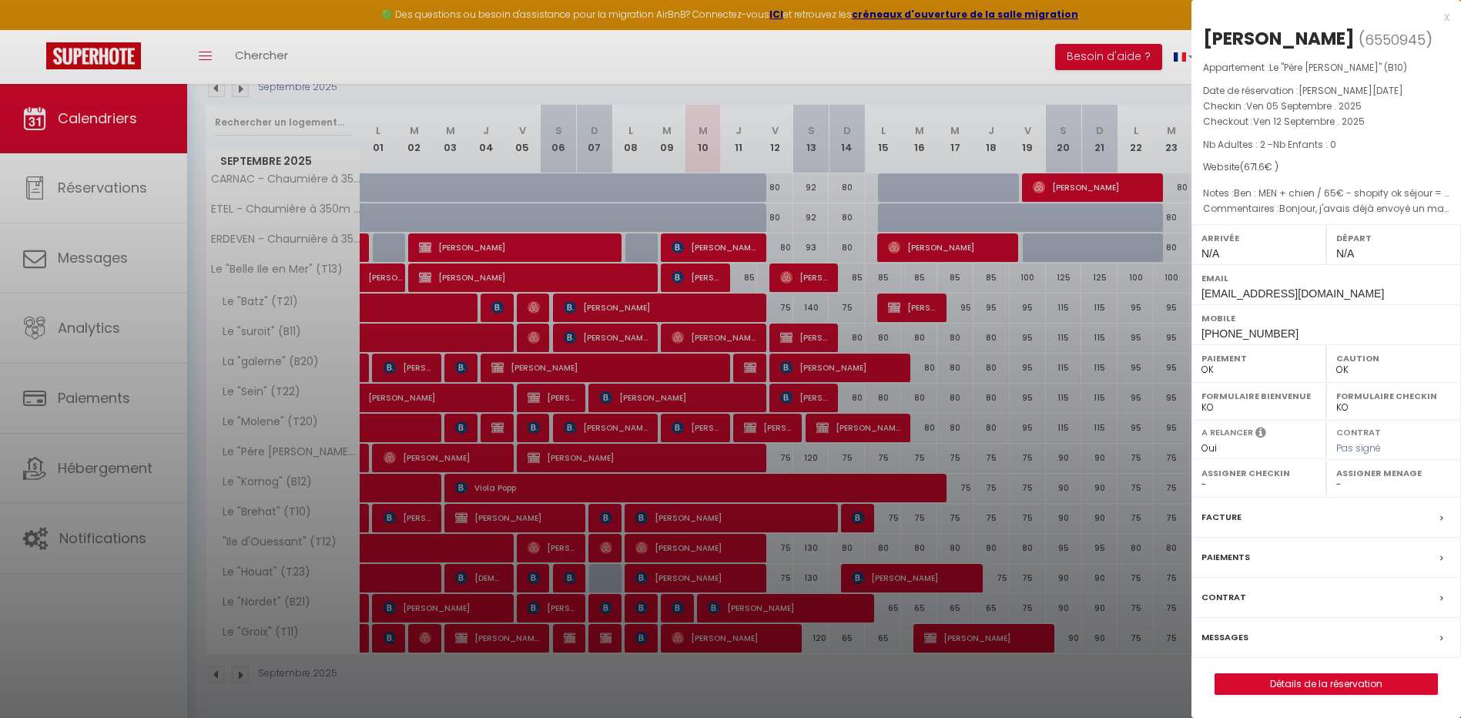
click at [1245, 635] on label "Messages" at bounding box center [1225, 637] width 47 height 16
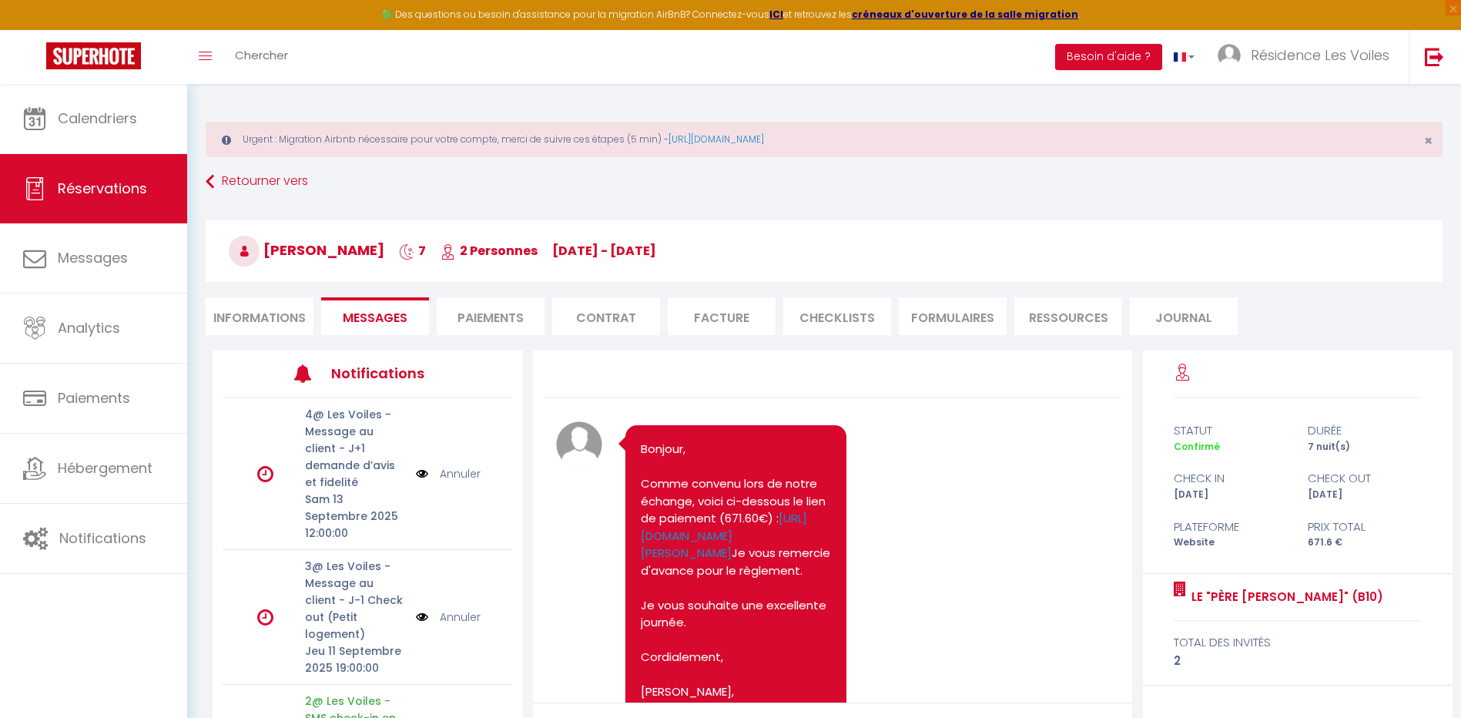
scroll to position [4684, 0]
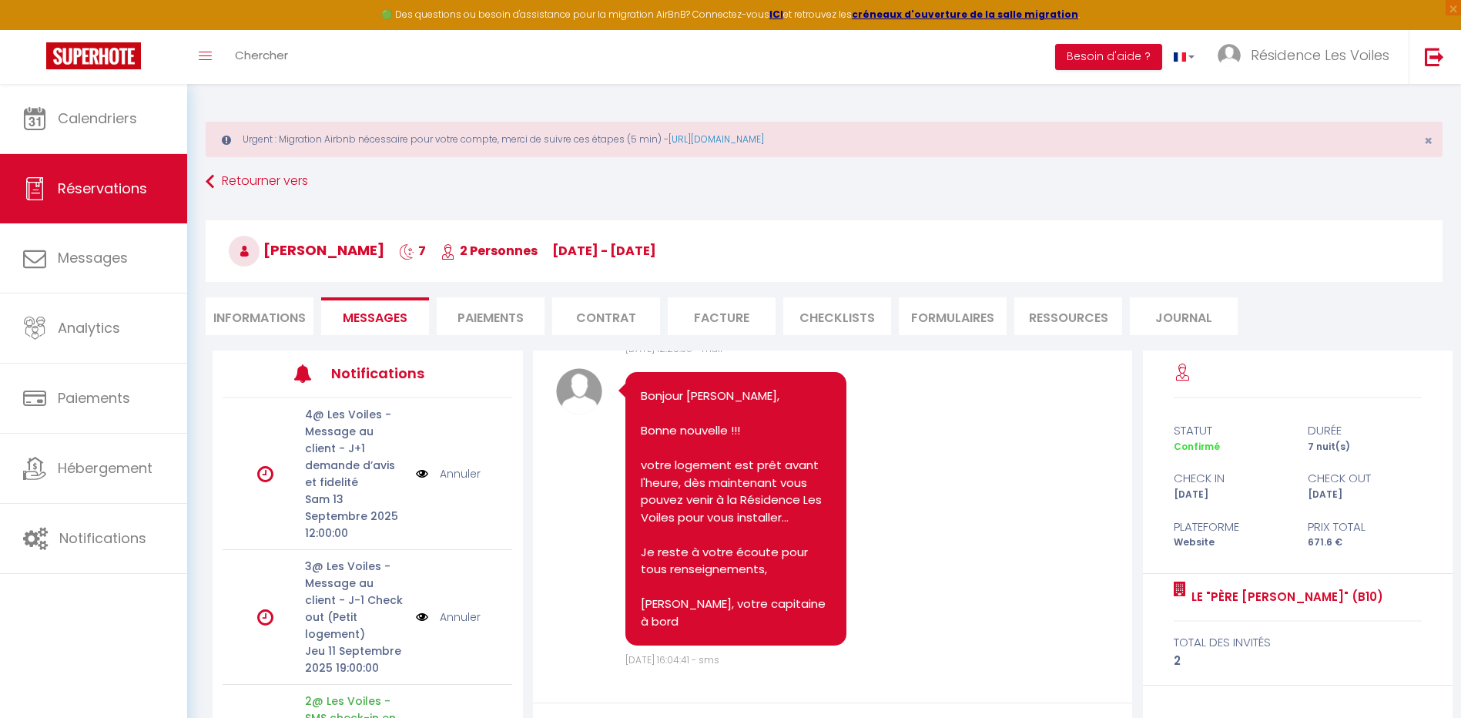
click at [228, 317] on li "Informations" at bounding box center [260, 316] width 108 height 38
select select
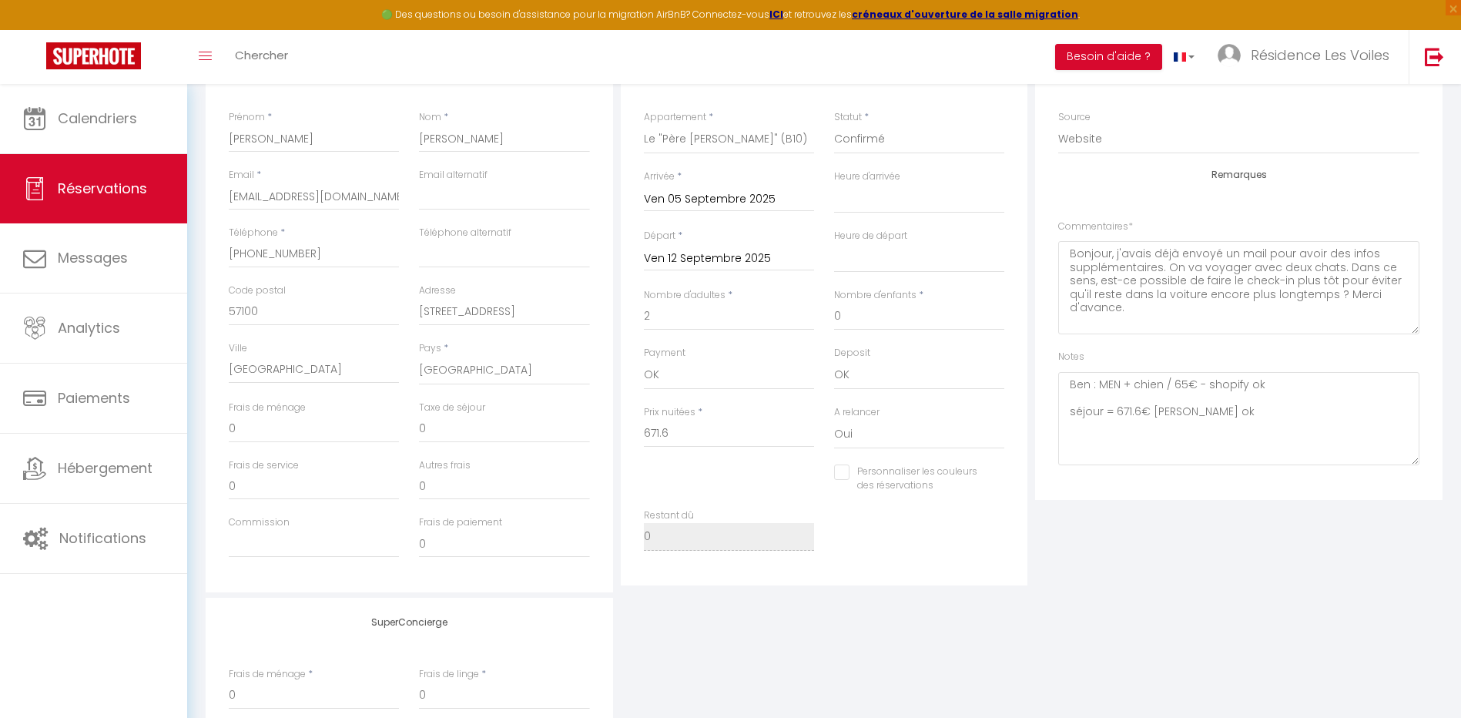
scroll to position [256, 0]
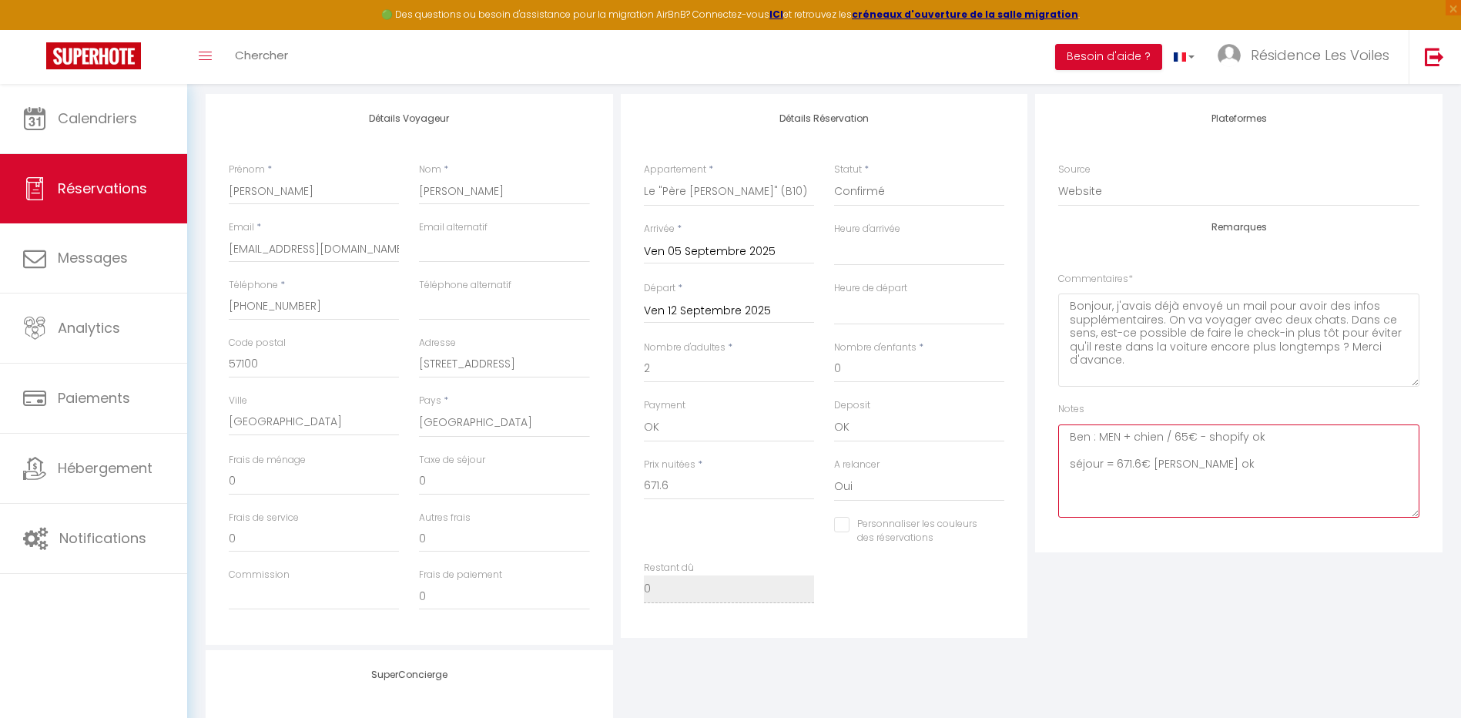
click at [1161, 436] on textarea "Ben : MEN + chien / 65€ - shopify ok séjour = 671.6€ stancer ok" at bounding box center [1238, 470] width 361 height 93
click at [1321, 431] on textarea "Ben : MEN + chien + ebe journée 2 adultes / 65€ - shopify ok séjour = 671.6€ st…" at bounding box center [1238, 470] width 361 height 93
click at [1223, 473] on textarea "Ben : MEN + chien + ebe journée 2 adultes / 65€ + 30€ - shopify ok séjour = 671…" at bounding box center [1238, 470] width 361 height 93
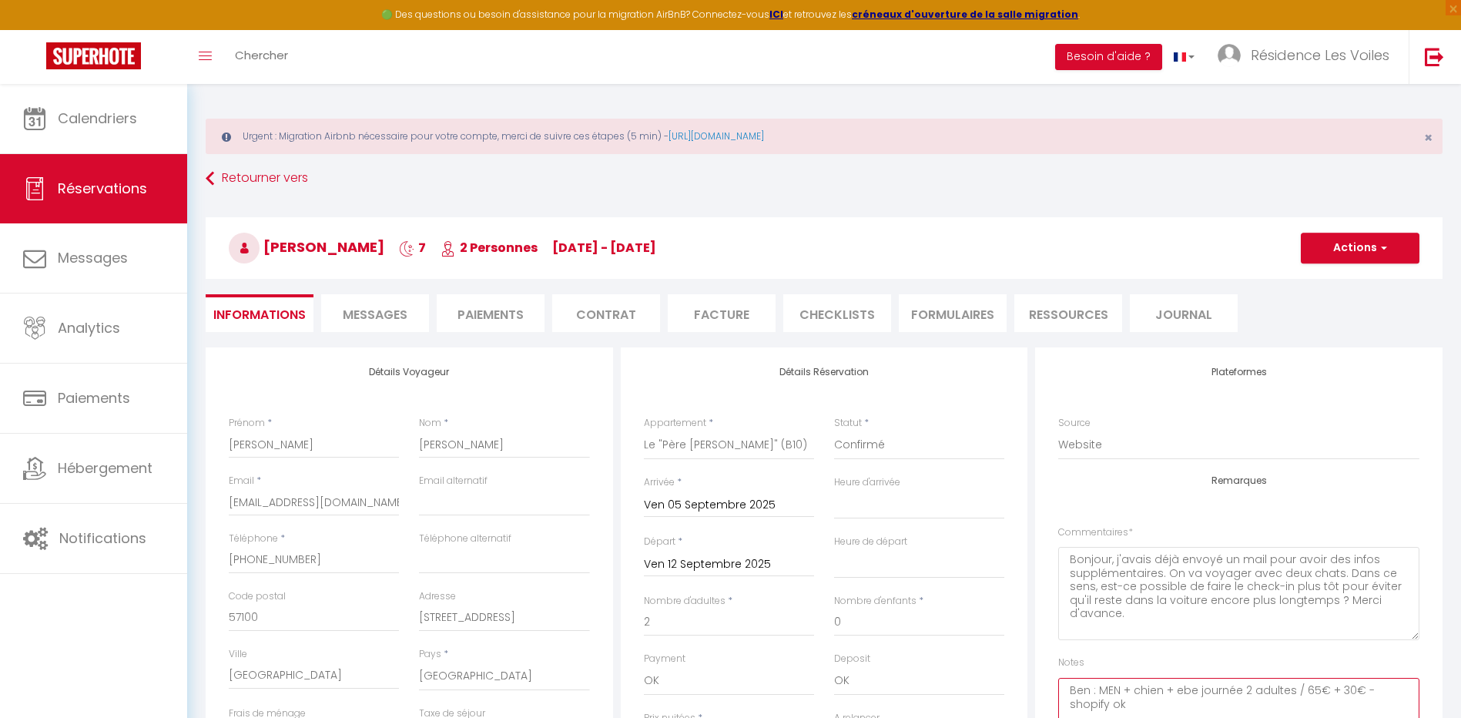
scroll to position [0, 0]
type textarea "Ben : MEN + chien + ebe journée 2 adultes / 65€ + 30€ - shopify ok séjour = 671…"
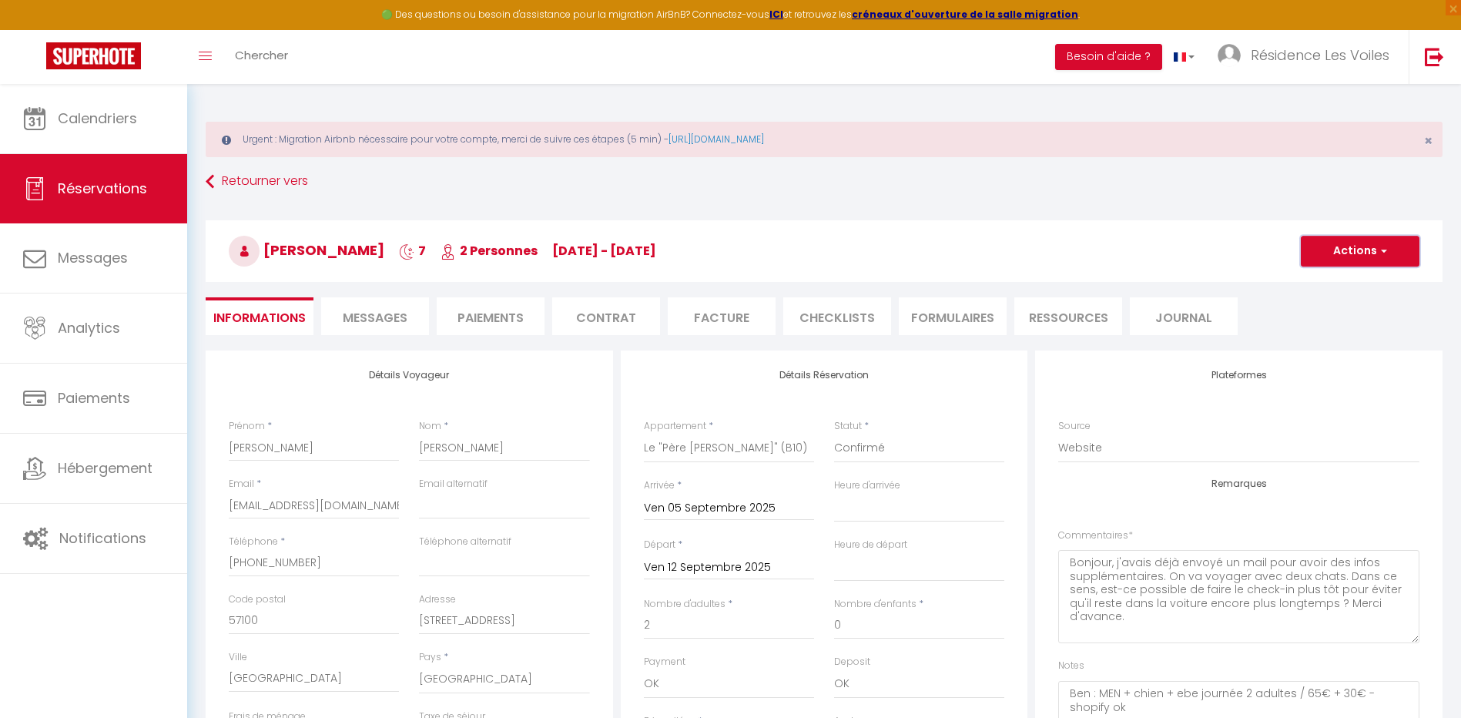
click at [1333, 240] on button "Actions" at bounding box center [1360, 251] width 119 height 31
click at [1330, 281] on link "Enregistrer" at bounding box center [1345, 285] width 122 height 20
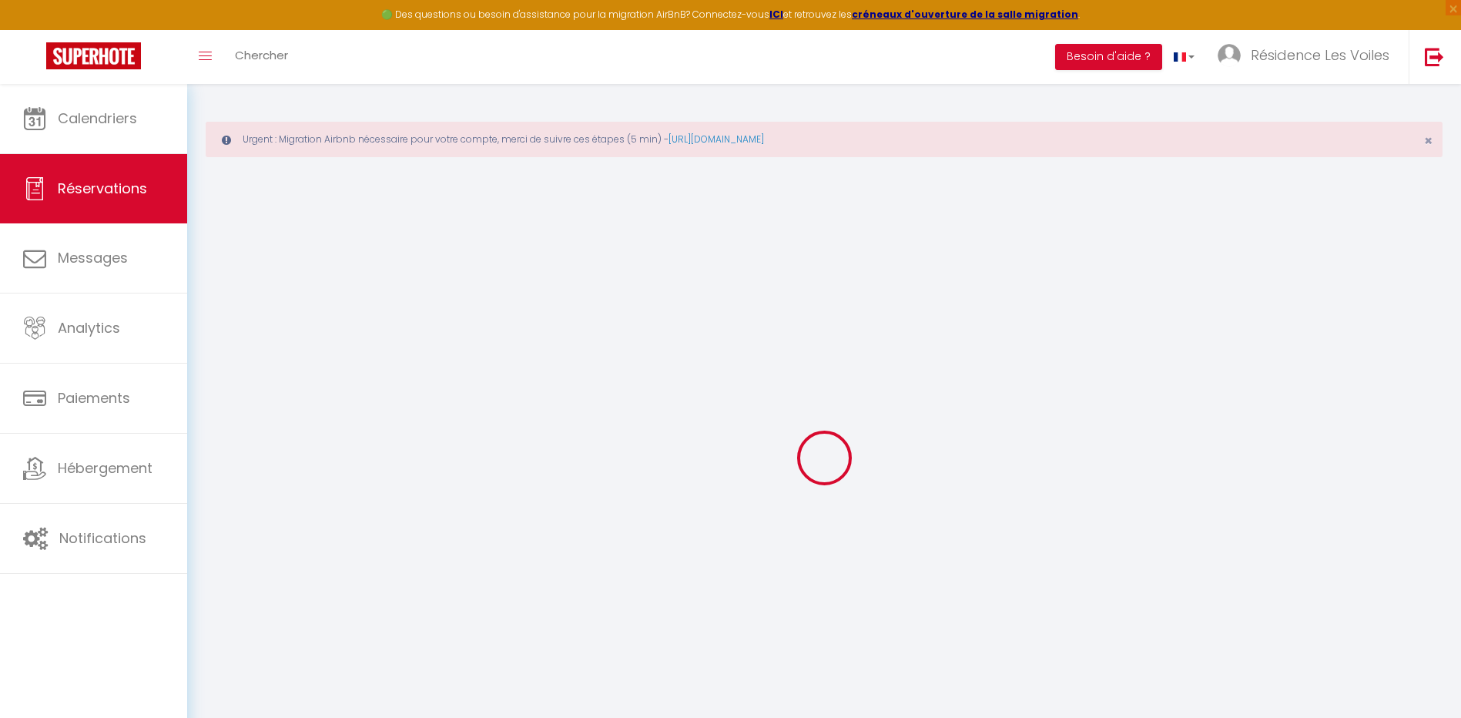
select select "not_cancelled"
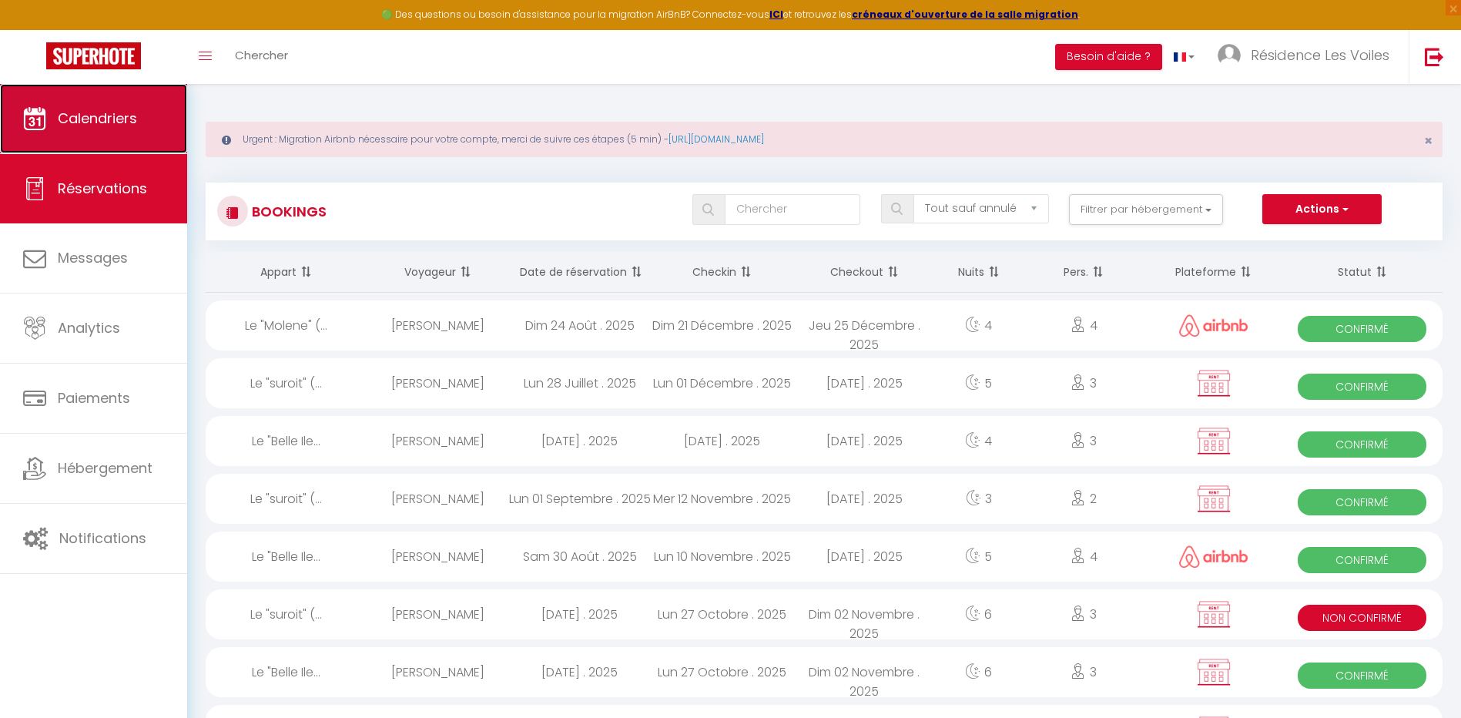
click at [90, 119] on span "Calendriers" at bounding box center [97, 118] width 79 height 19
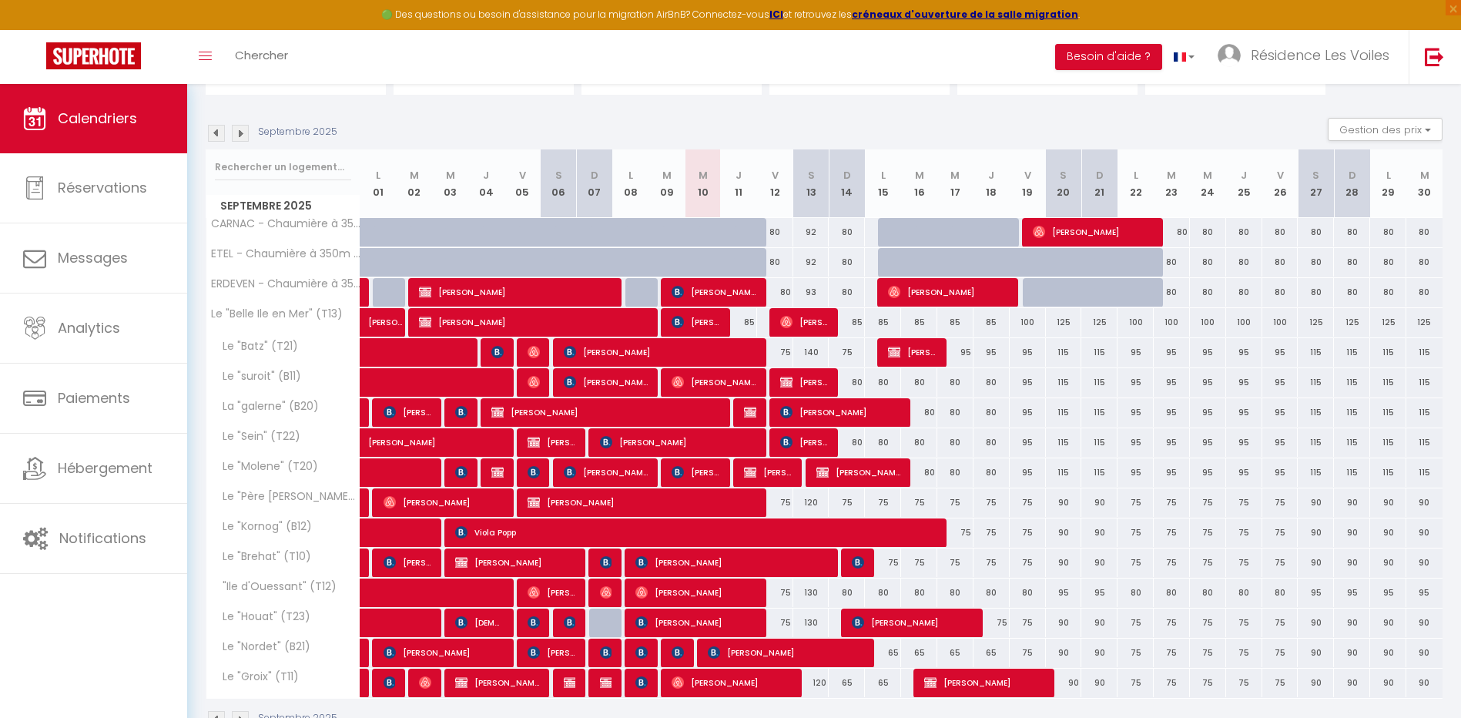
scroll to position [243, 0]
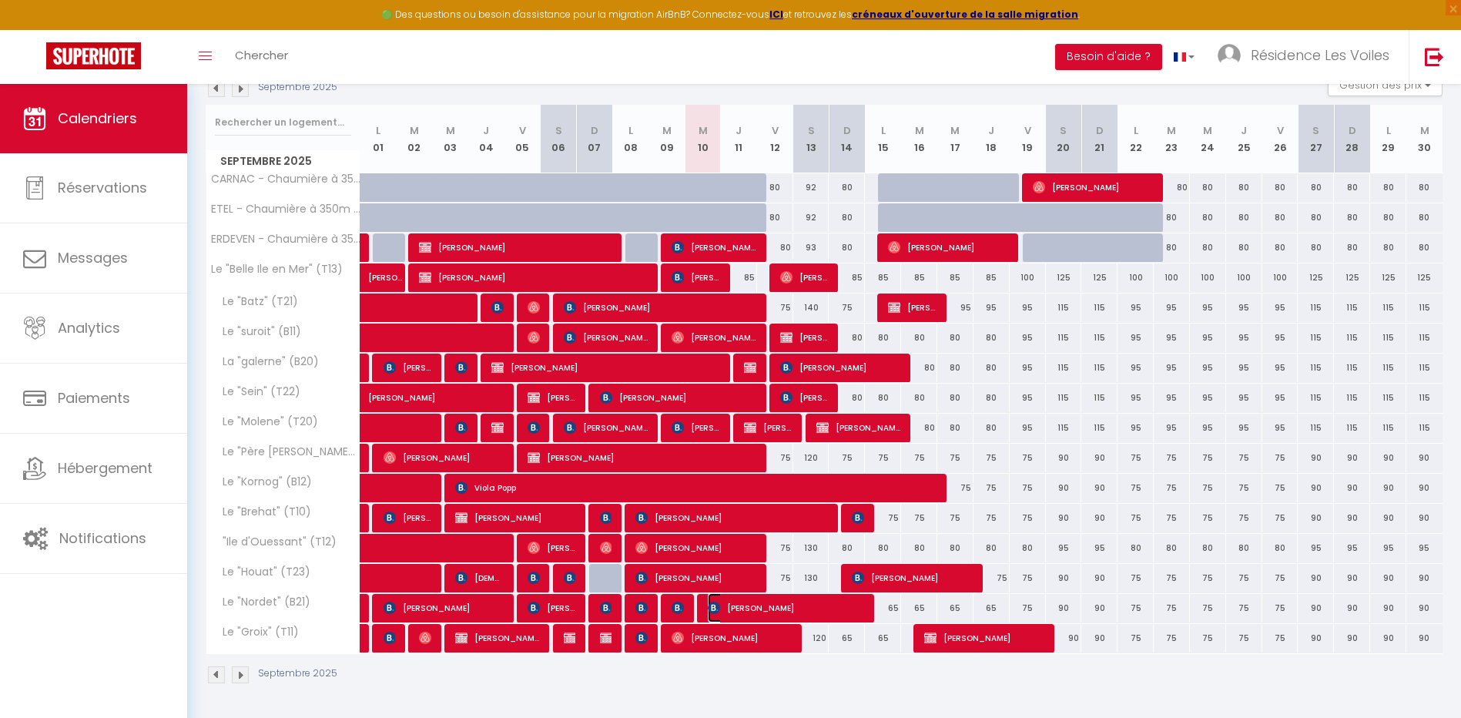
click at [719, 596] on span "[PERSON_NAME]" at bounding box center [786, 607] width 157 height 29
select select "OK"
select select "KO"
select select "0"
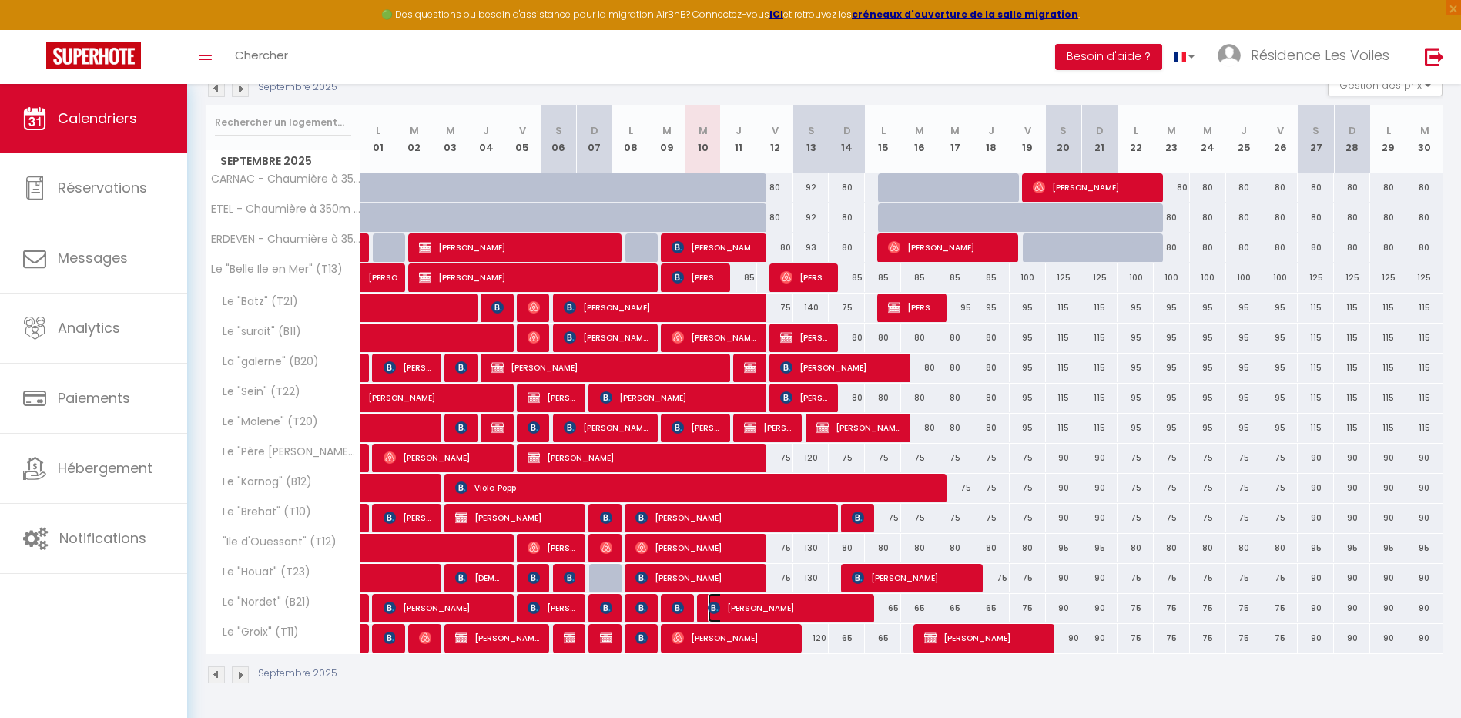
select select "1"
select select
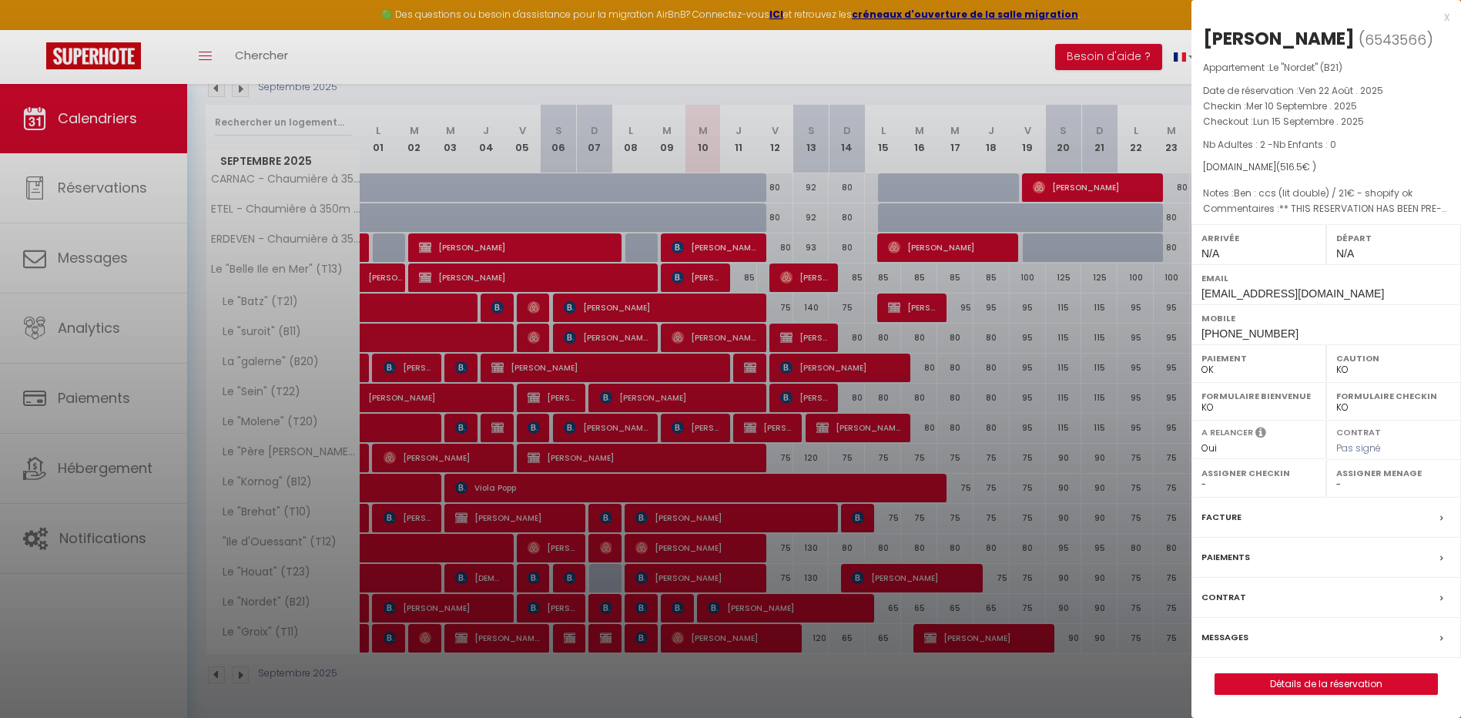
click at [716, 604] on div at bounding box center [730, 359] width 1461 height 718
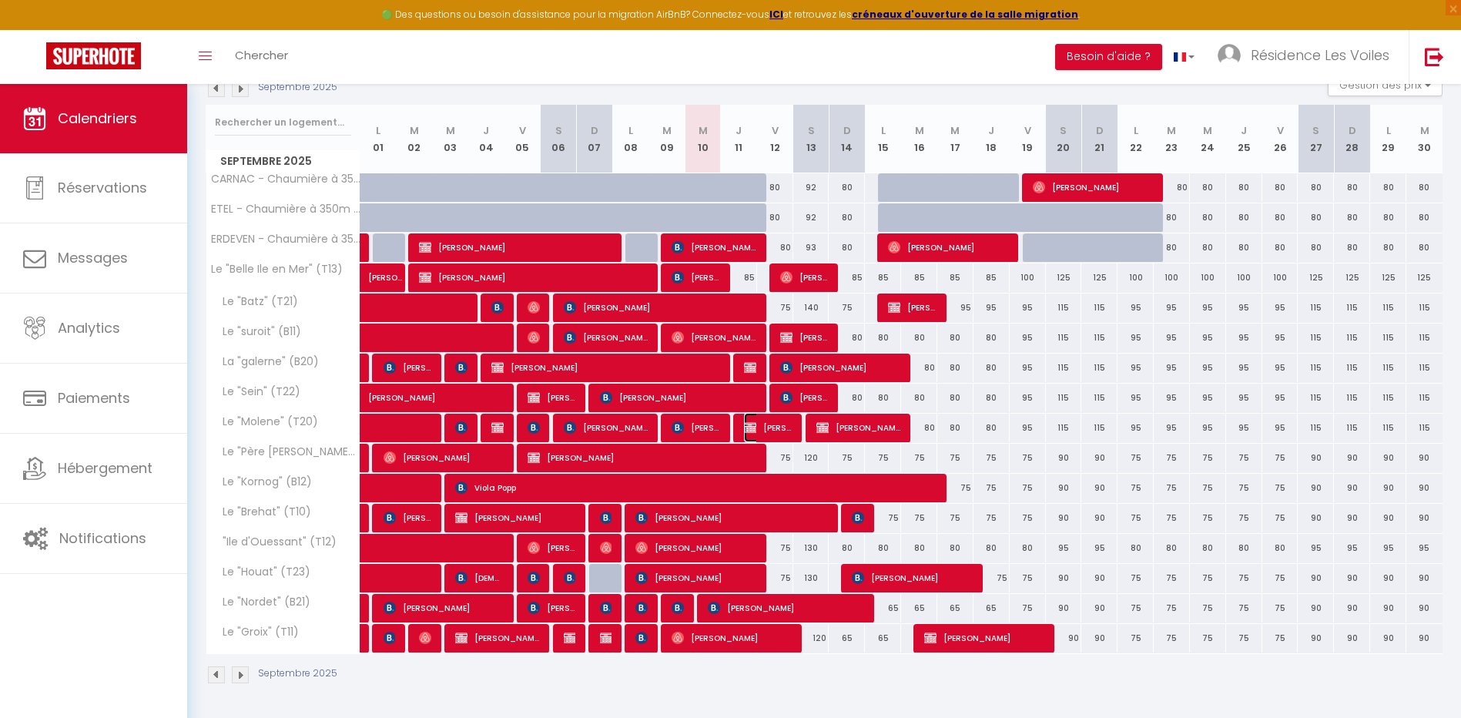
click at [773, 428] on span "[PERSON_NAME]" at bounding box center [768, 427] width 49 height 29
select select "OK"
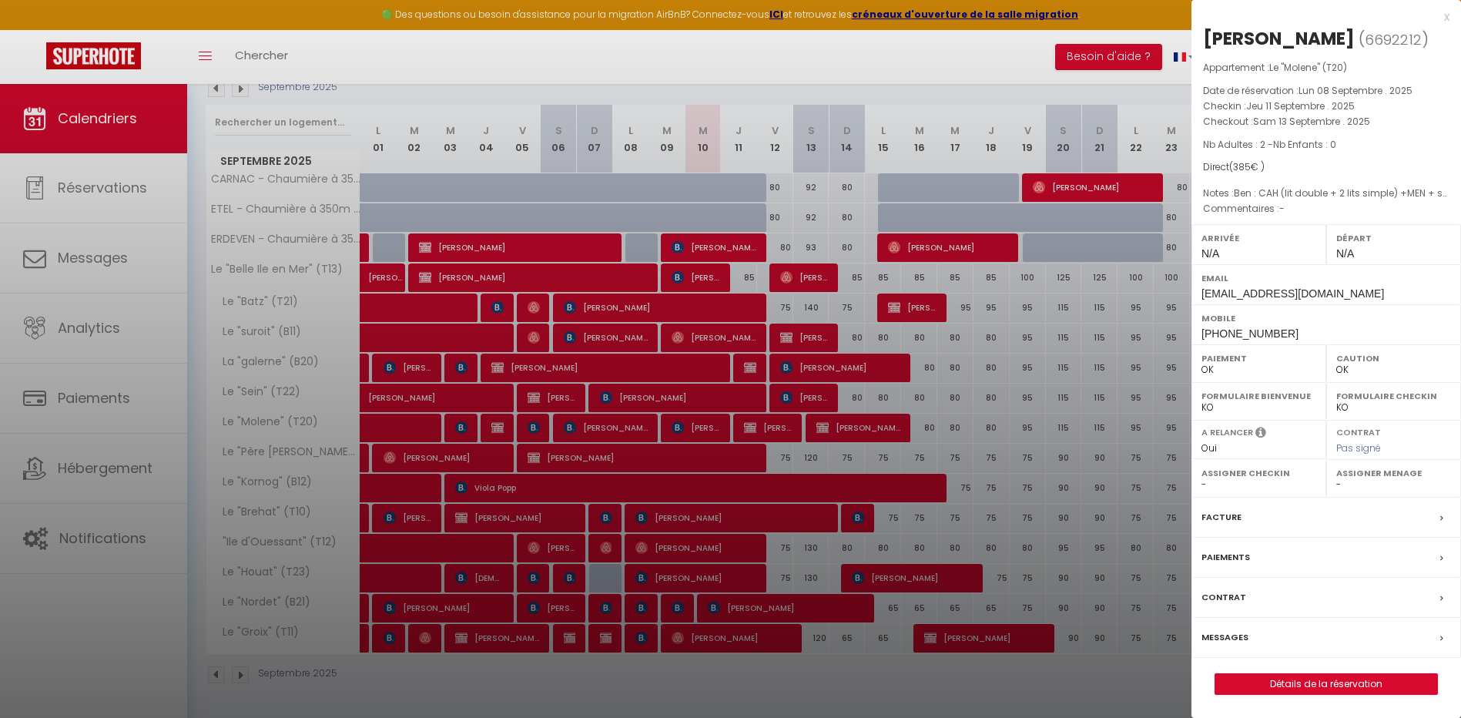
click at [773, 427] on div at bounding box center [730, 359] width 1461 height 718
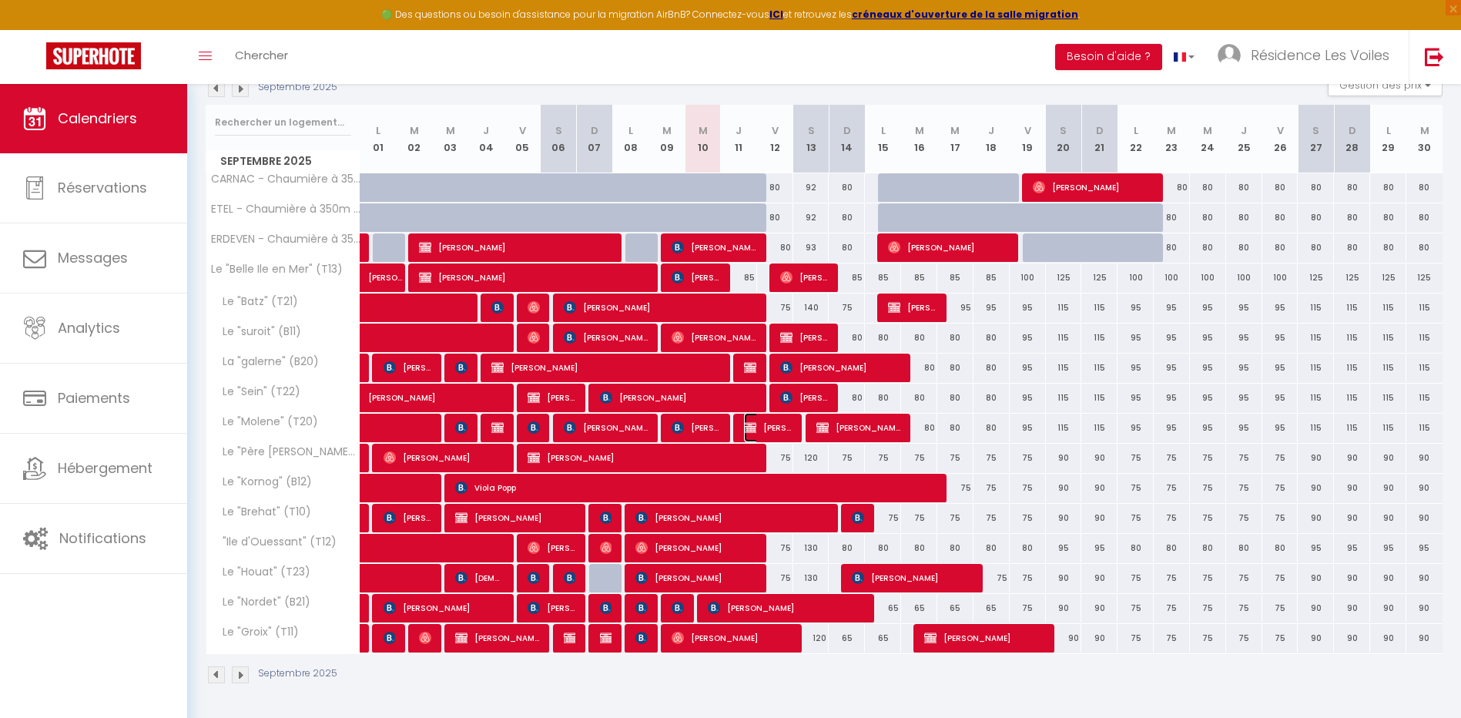
click at [771, 426] on span "[PERSON_NAME]" at bounding box center [768, 427] width 49 height 29
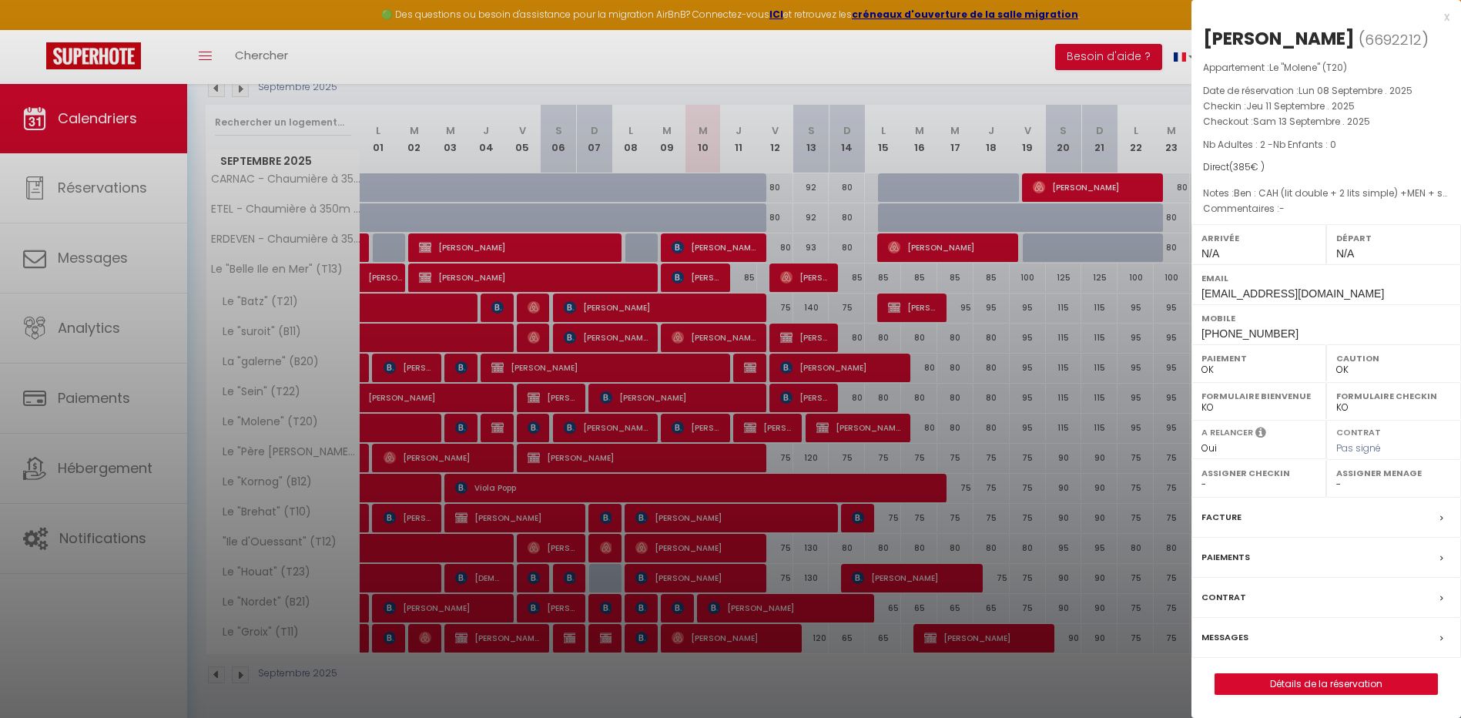
click at [813, 530] on div at bounding box center [730, 359] width 1461 height 718
